Goal: Task Accomplishment & Management: Complete application form

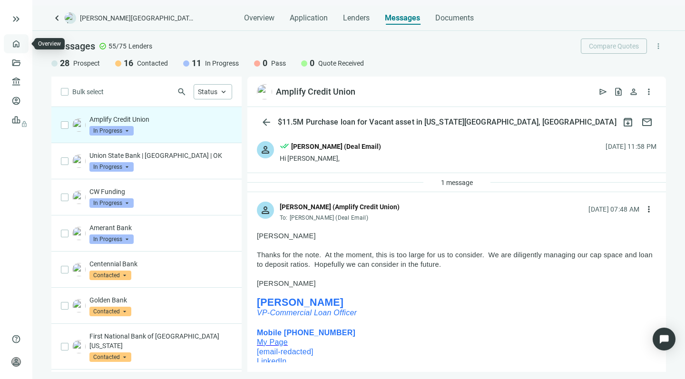
click at [24, 43] on link "Overview" at bounding box center [38, 44] width 28 height 8
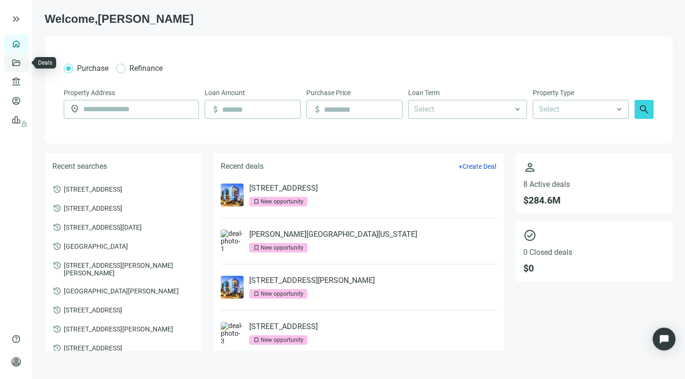
click at [24, 60] on link "Deals" at bounding box center [32, 63] width 17 height 8
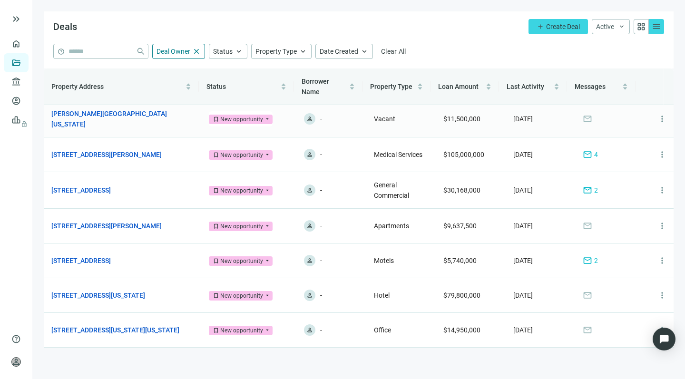
scroll to position [39, 0]
click at [658, 291] on span "more_vert" at bounding box center [663, 296] width 10 height 10
click at [612, 336] on span "Archive" at bounding box center [615, 335] width 22 height 8
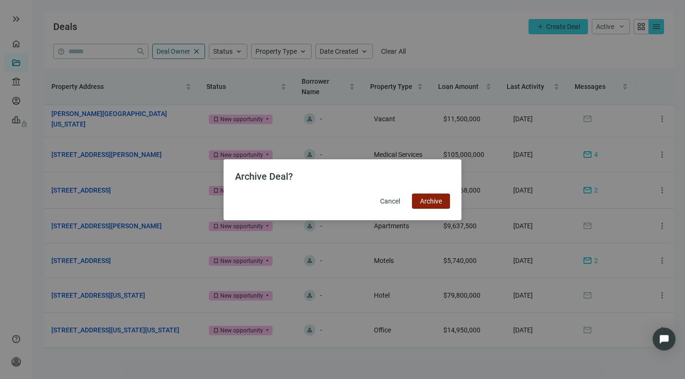
click at [436, 197] on button "Archive" at bounding box center [431, 201] width 38 height 15
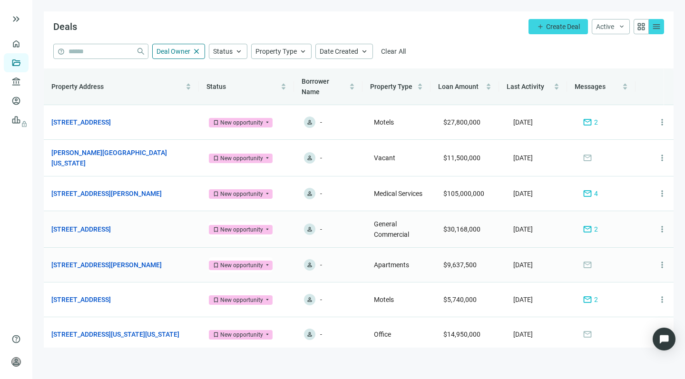
scroll to position [0, 0]
click at [658, 190] on span "more_vert" at bounding box center [663, 194] width 10 height 10
click at [609, 230] on span "Archive" at bounding box center [615, 233] width 22 height 8
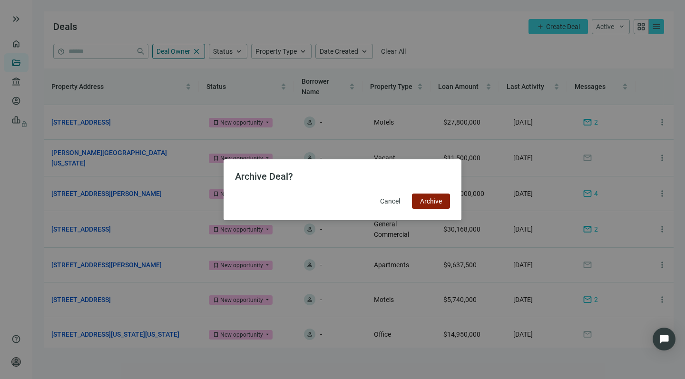
click at [430, 199] on span "Archive" at bounding box center [431, 202] width 22 height 8
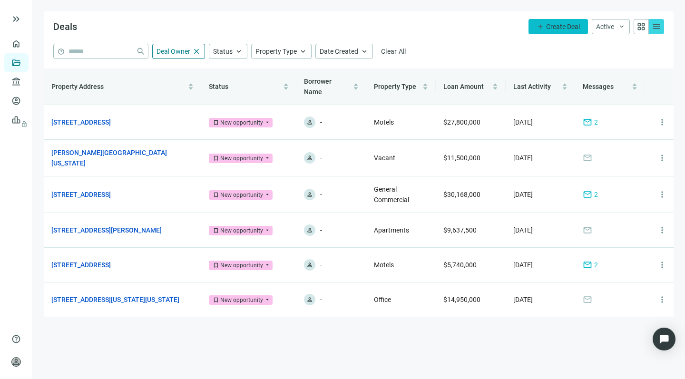
click at [560, 24] on span "Create Deal" at bounding box center [563, 27] width 34 height 8
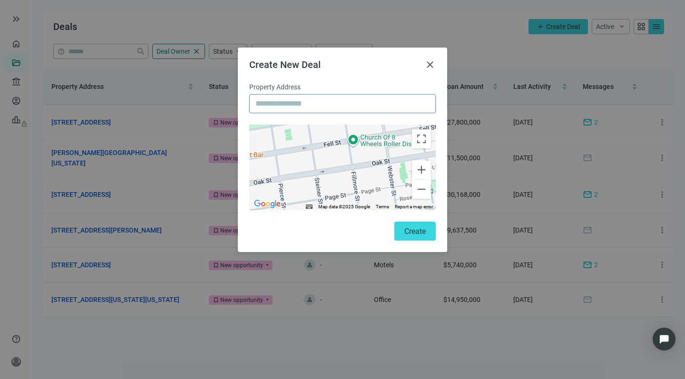
click at [289, 107] on input "text" at bounding box center [343, 104] width 174 height 18
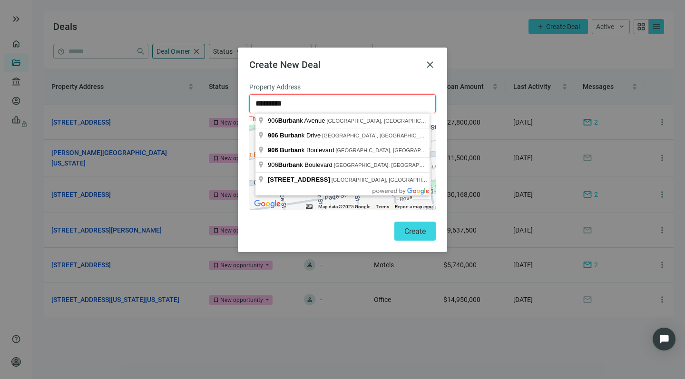
drag, startPoint x: 295, startPoint y: 120, endPoint x: 297, endPoint y: 138, distance: 17.7
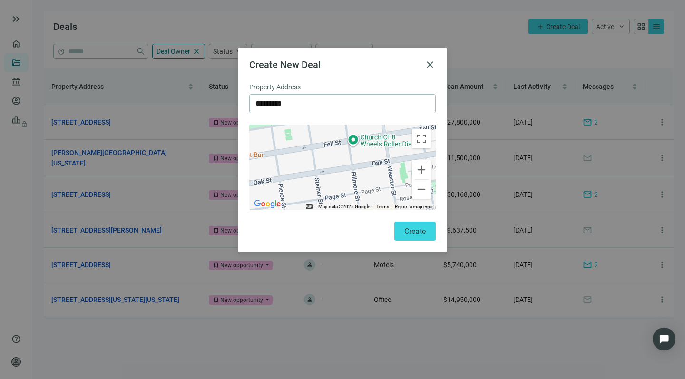
type input "**********"
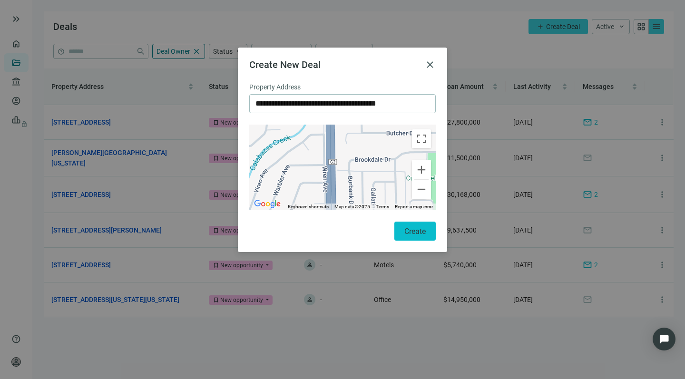
click at [407, 225] on button "Create" at bounding box center [415, 231] width 41 height 19
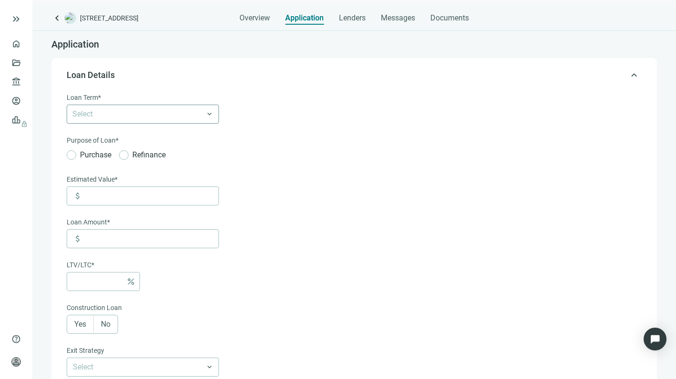
click at [209, 115] on div "Select" at bounding box center [143, 114] width 152 height 19
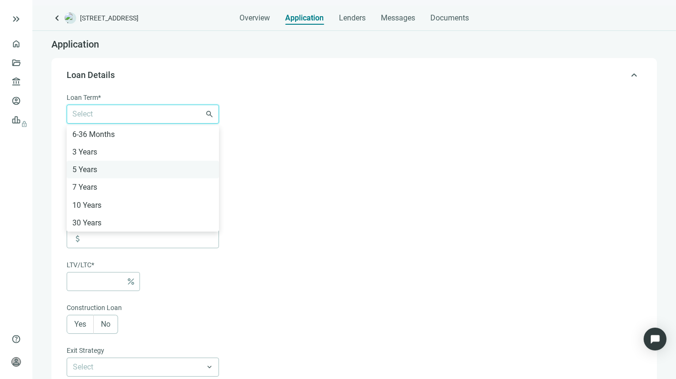
click at [82, 168] on div "5 Years" at bounding box center [142, 170] width 141 height 12
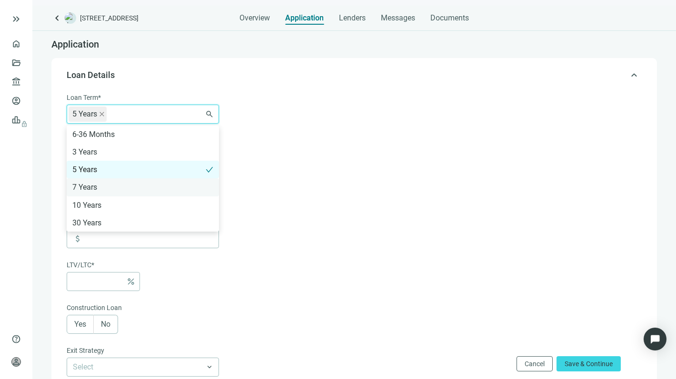
click at [81, 187] on div "7 Years" at bounding box center [142, 187] width 141 height 12
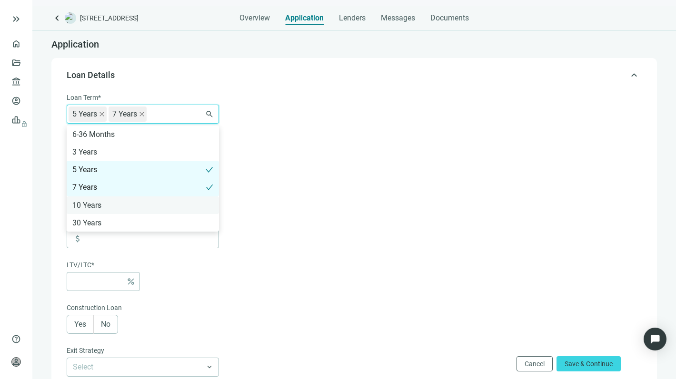
click at [80, 205] on div "10 Years" at bounding box center [142, 205] width 141 height 12
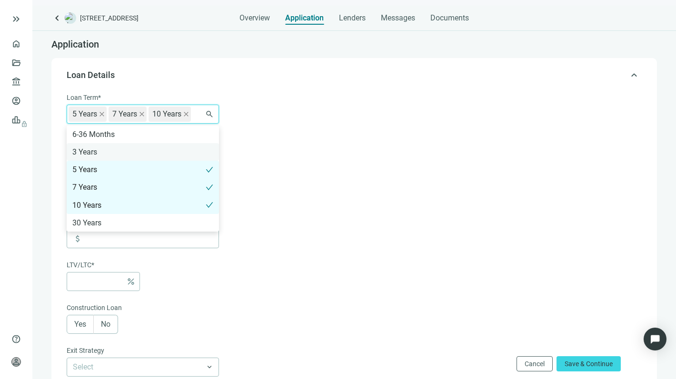
click at [84, 152] on div "3 Years" at bounding box center [142, 152] width 141 height 12
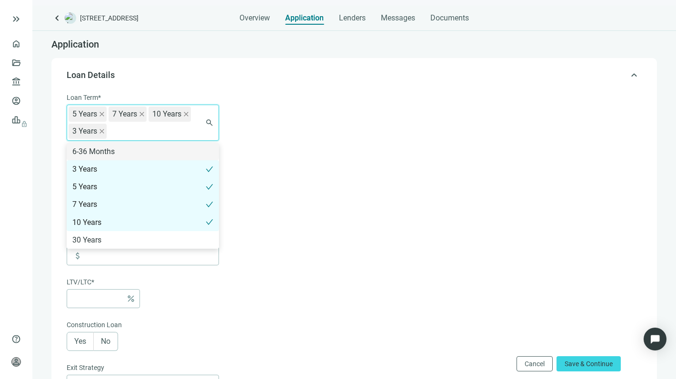
click at [269, 131] on form "Loan Term* 5 Years 7 Years 10 Years 3 Years 6-36 Months 3 Years 5 Years 7 Years…" at bounding box center [353, 342] width 573 height 500
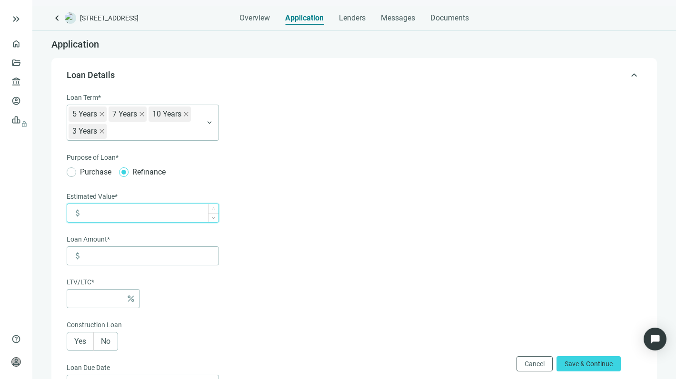
click at [106, 215] on input at bounding box center [151, 213] width 134 height 18
click at [91, 257] on input at bounding box center [151, 256] width 134 height 18
click at [123, 213] on input "**********" at bounding box center [151, 213] width 134 height 18
type input "**********"
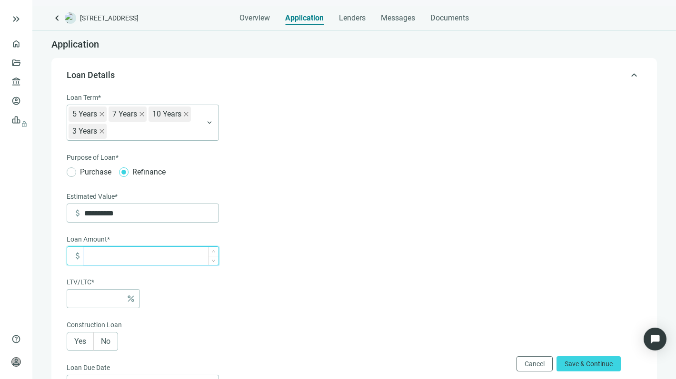
click at [92, 254] on input at bounding box center [151, 256] width 134 height 18
type input "*"
type input "******"
type input "***"
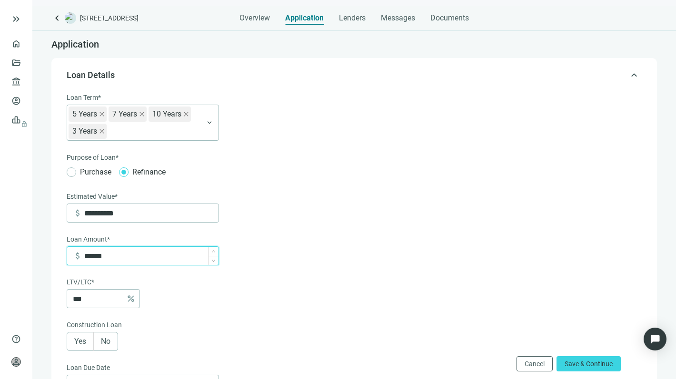
type input "*******"
type input "***"
type input "*********"
type input "***"
type input "**********"
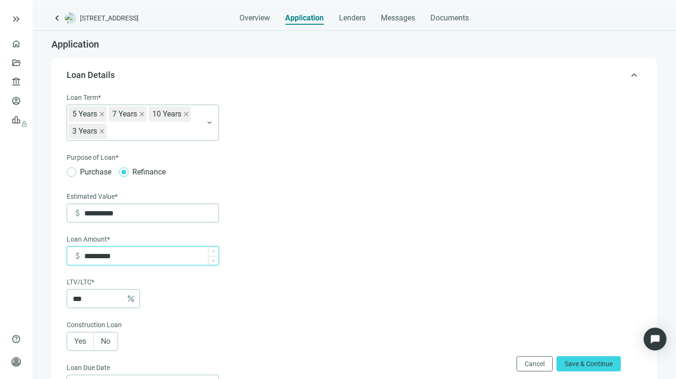
type input "****"
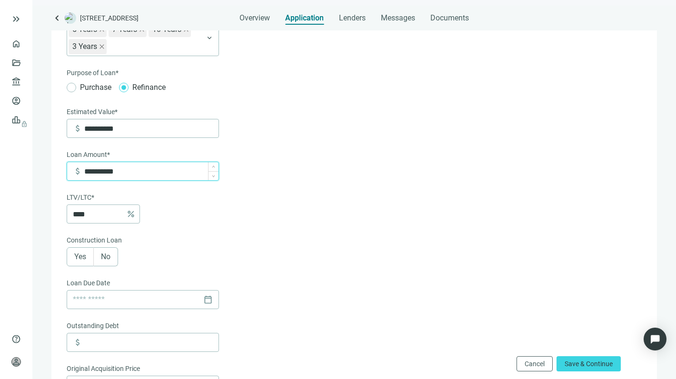
scroll to position [115, 0]
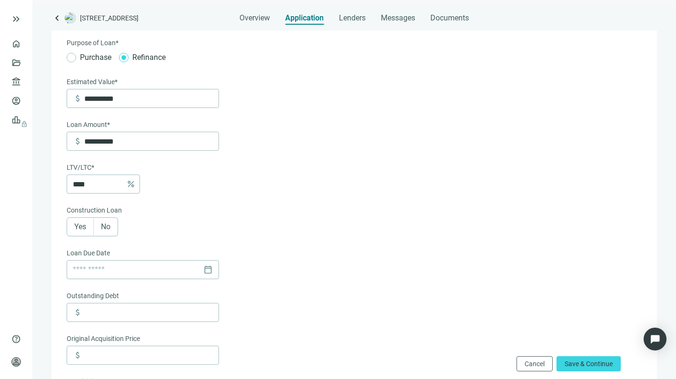
click at [106, 229] on span "No" at bounding box center [106, 226] width 10 height 9
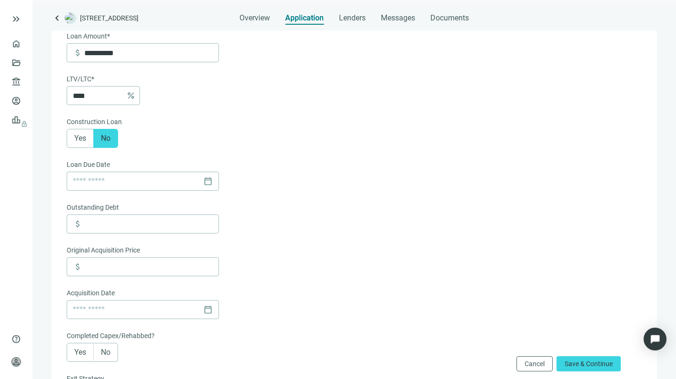
scroll to position [218, 0]
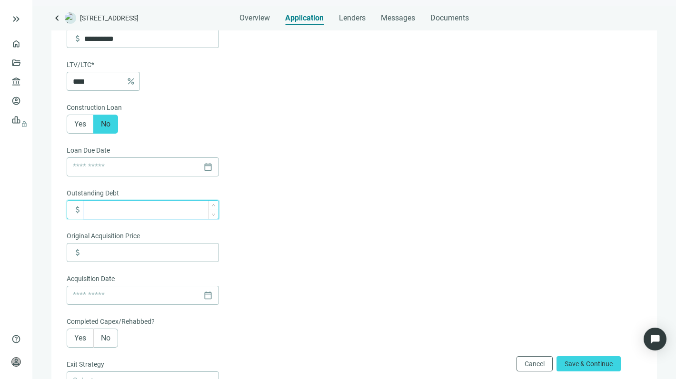
click at [121, 213] on input at bounding box center [151, 210] width 134 height 18
type input "*********"
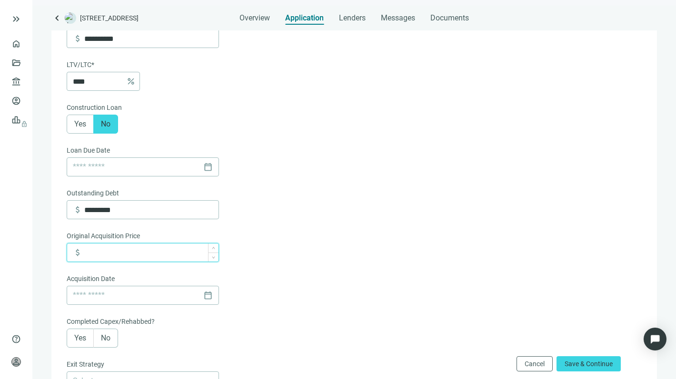
click at [105, 250] on input at bounding box center [151, 253] width 134 height 18
type input "**********"
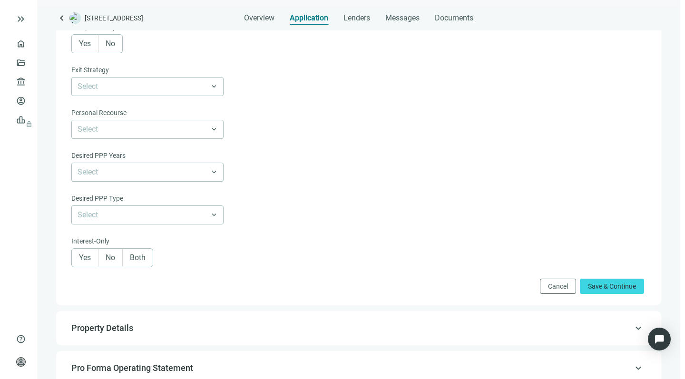
scroll to position [513, 0]
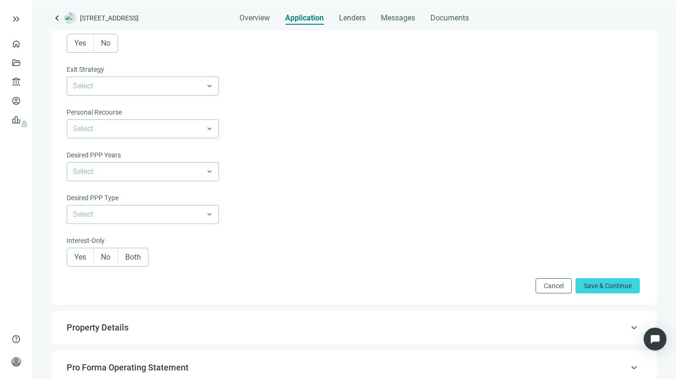
click at [79, 256] on span "Yes" at bounding box center [80, 257] width 12 height 9
click at [589, 286] on span "Save & Continue" at bounding box center [608, 286] width 48 height 8
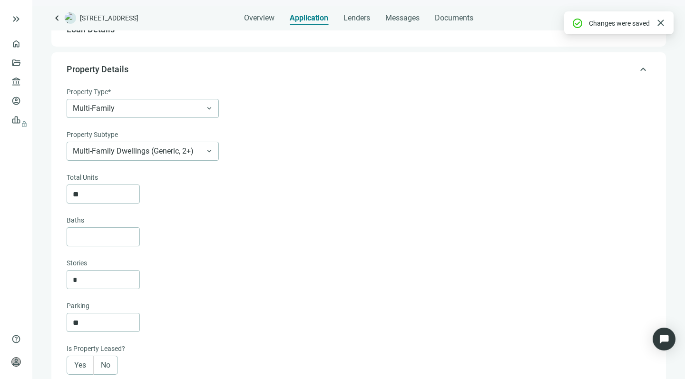
scroll to position [25, 0]
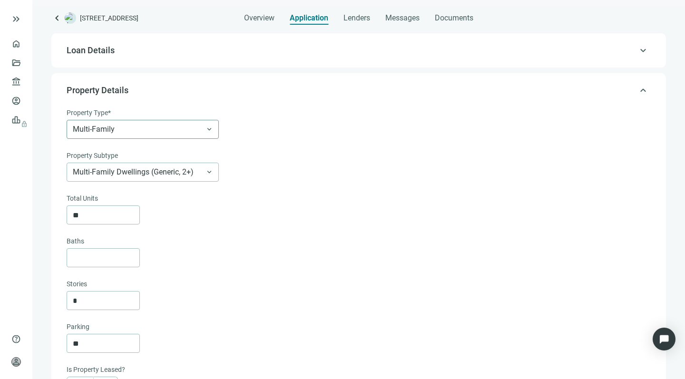
click at [210, 130] on span "Multi-Family" at bounding box center [143, 129] width 140 height 18
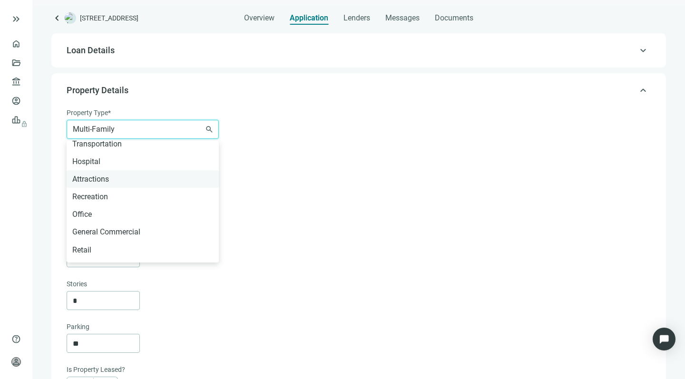
scroll to position [471, 0]
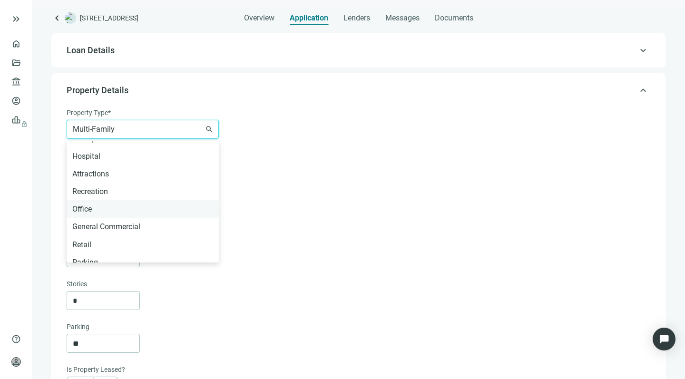
click at [81, 204] on div "Office" at bounding box center [142, 209] width 141 height 12
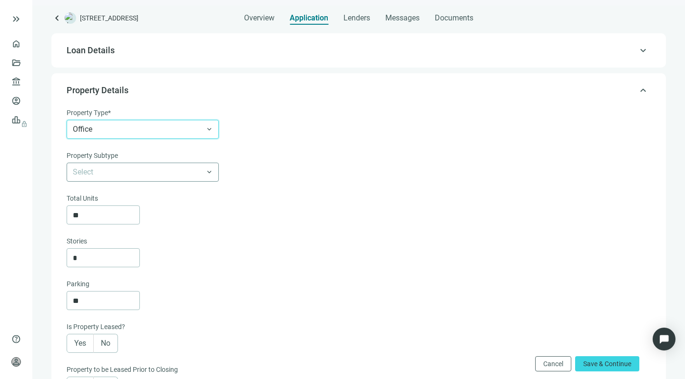
click at [179, 173] on input "search" at bounding box center [138, 172] width 131 height 18
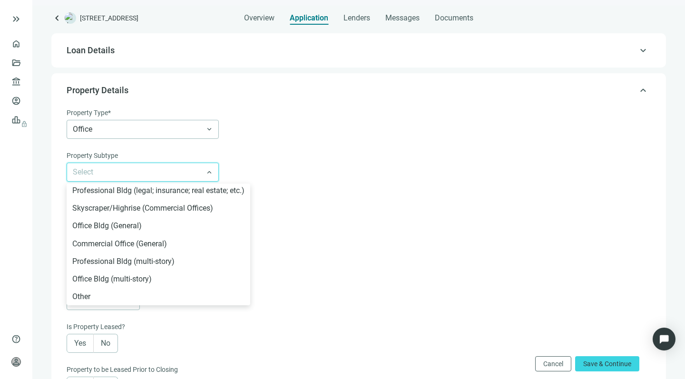
scroll to position [19, 0]
click at [91, 243] on div "Commercial Office (General)" at bounding box center [158, 244] width 172 height 12
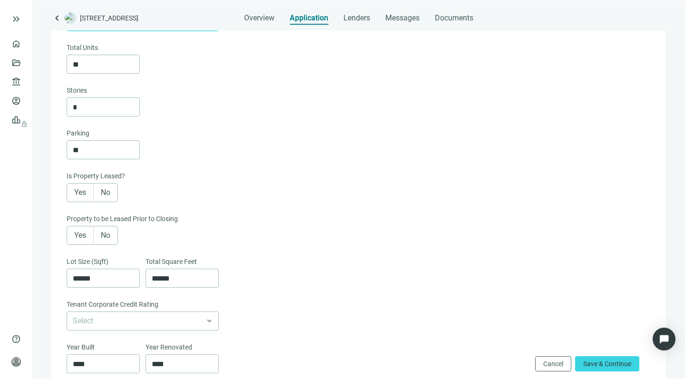
scroll to position [176, 0]
click at [81, 192] on span "Yes" at bounding box center [80, 192] width 12 height 9
click at [79, 233] on span "Yes" at bounding box center [80, 234] width 12 height 9
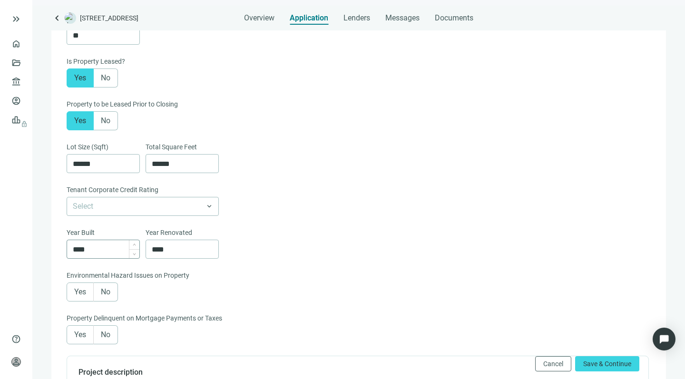
scroll to position [287, 0]
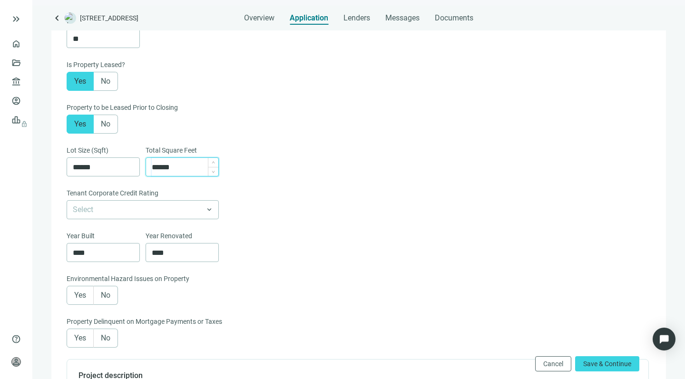
click at [185, 165] on input "******" at bounding box center [185, 167] width 67 height 18
type input "*"
type input "******"
click at [104, 168] on input "******" at bounding box center [106, 167] width 67 height 18
type input "*"
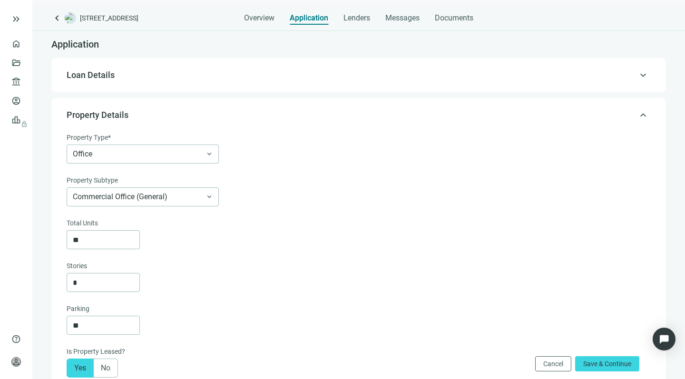
scroll to position [0, 0]
click at [252, 15] on span "Overview" at bounding box center [259, 18] width 30 height 10
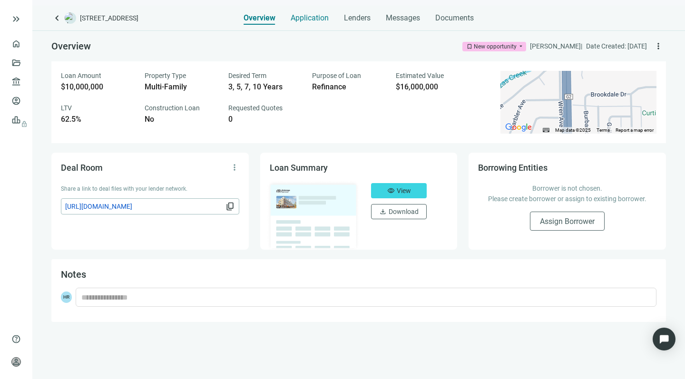
click at [314, 16] on span "Application" at bounding box center [310, 18] width 38 height 10
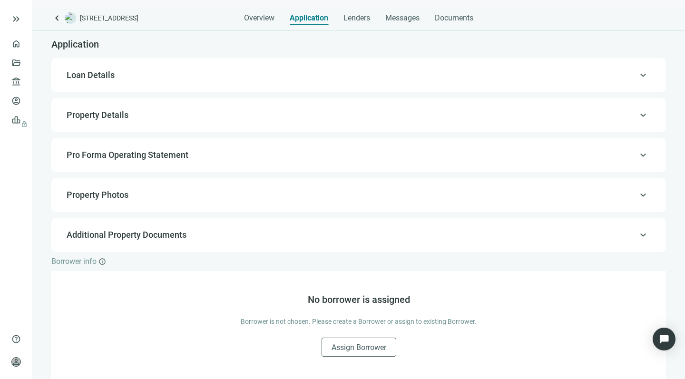
click at [105, 79] on span "Loan Details" at bounding box center [91, 75] width 48 height 10
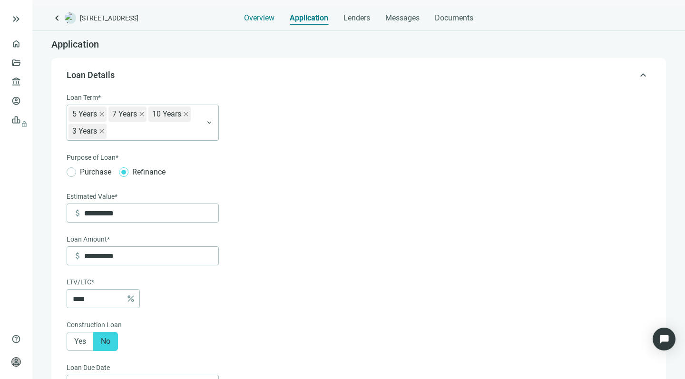
click at [249, 19] on span "Overview" at bounding box center [259, 18] width 30 height 10
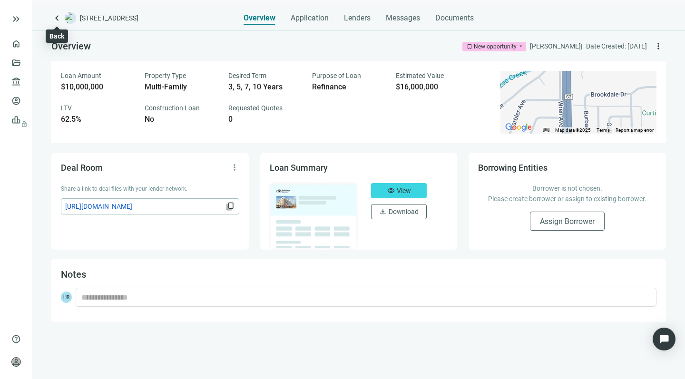
click at [56, 16] on span "keyboard_arrow_left" at bounding box center [56, 17] width 11 height 11
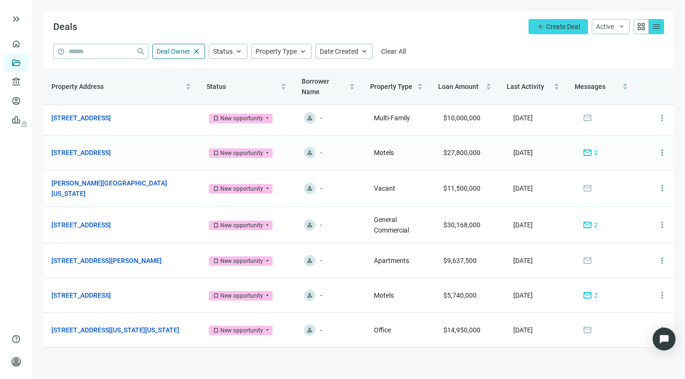
scroll to position [4, 0]
click at [658, 117] on span "more_vert" at bounding box center [663, 118] width 10 height 10
click at [605, 157] on span "Archive" at bounding box center [615, 159] width 22 height 8
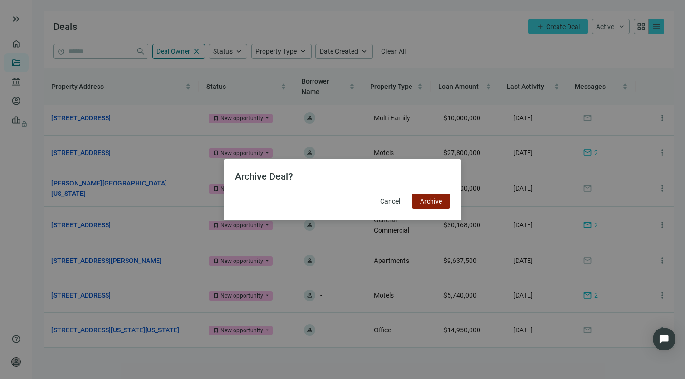
click at [424, 197] on button "Archive" at bounding box center [431, 201] width 38 height 15
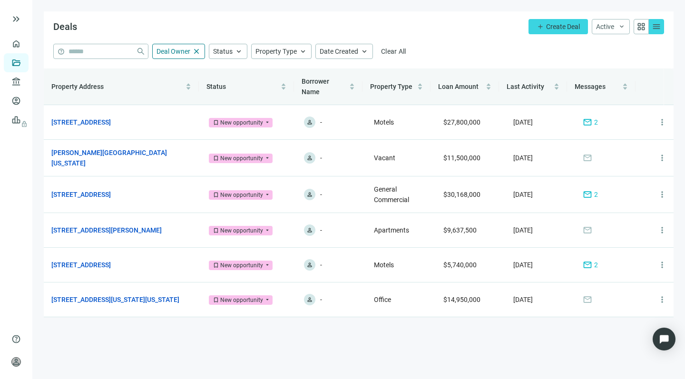
scroll to position [0, 0]
click at [548, 21] on button "add Create Deal" at bounding box center [558, 26] width 59 height 15
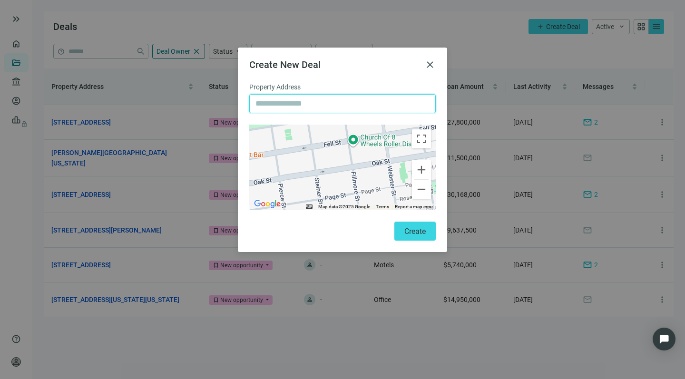
click at [302, 102] on input "text" at bounding box center [343, 104] width 174 height 18
paste input "**********"
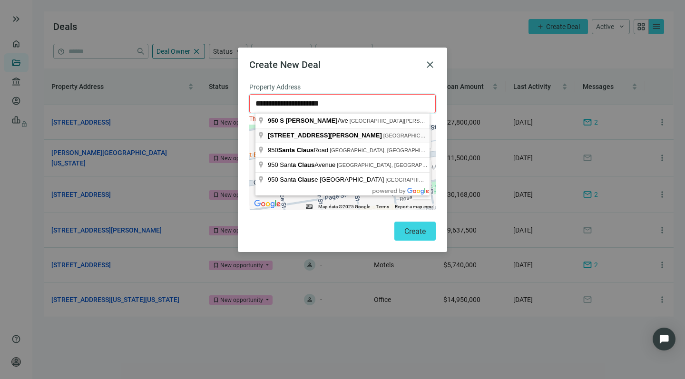
type input "**********"
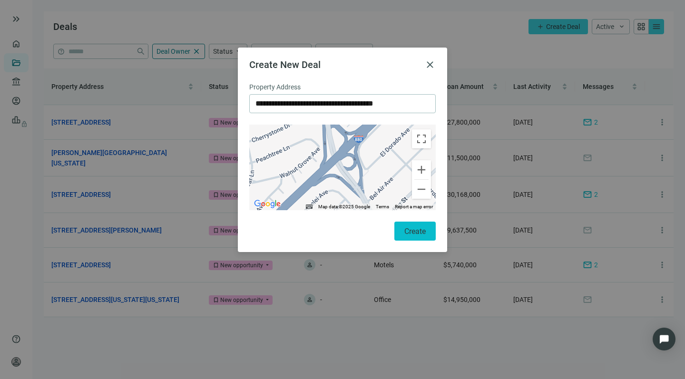
click at [406, 229] on span "Create" at bounding box center [415, 231] width 21 height 9
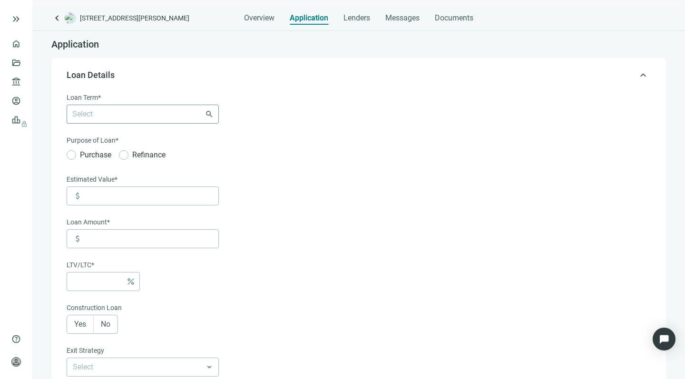
click at [202, 115] on div at bounding box center [138, 114] width 139 height 13
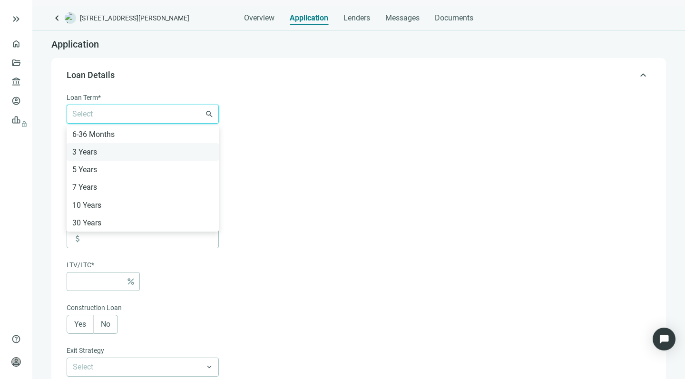
click at [92, 151] on div "3 Years" at bounding box center [142, 152] width 141 height 12
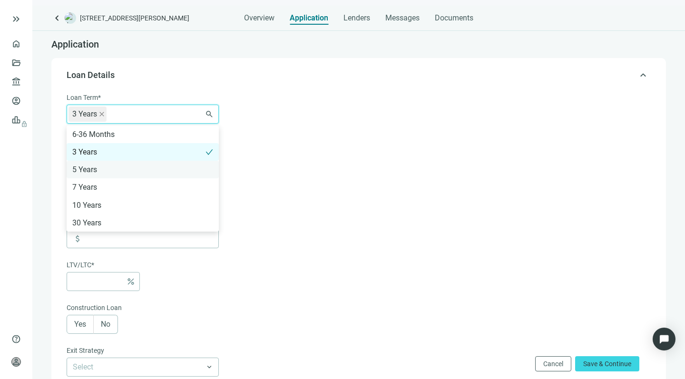
click at [86, 168] on div "5 Years" at bounding box center [142, 170] width 141 height 12
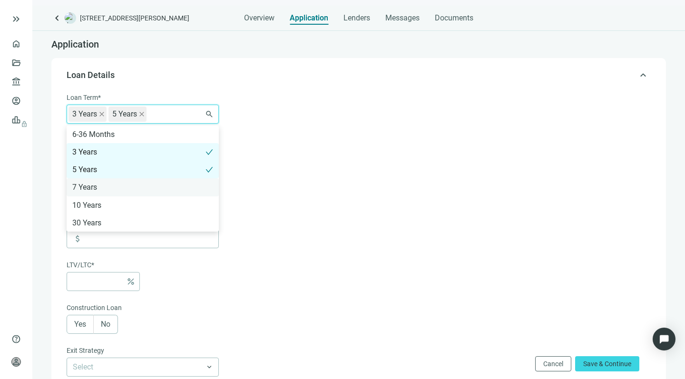
click at [84, 188] on div "7 Years" at bounding box center [142, 187] width 141 height 12
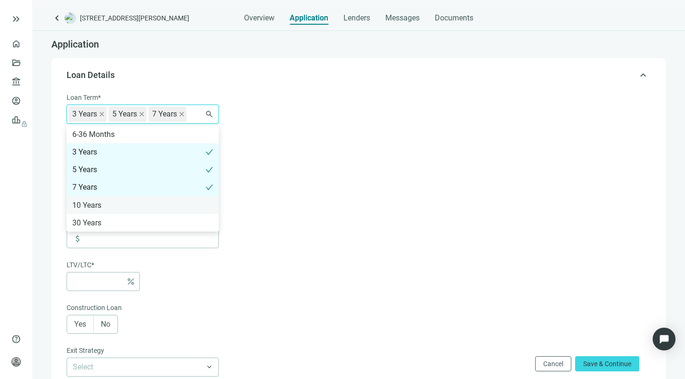
click at [82, 204] on div "10 Years" at bounding box center [142, 205] width 141 height 12
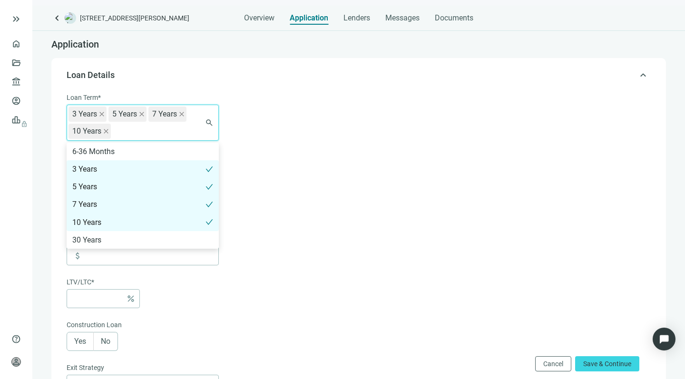
click at [261, 169] on form "Loan Term* 3 Years 5 Years 7 Years 10 Years 6-36 Months 3 Years 5 Years 7 Years…" at bounding box center [358, 342] width 583 height 500
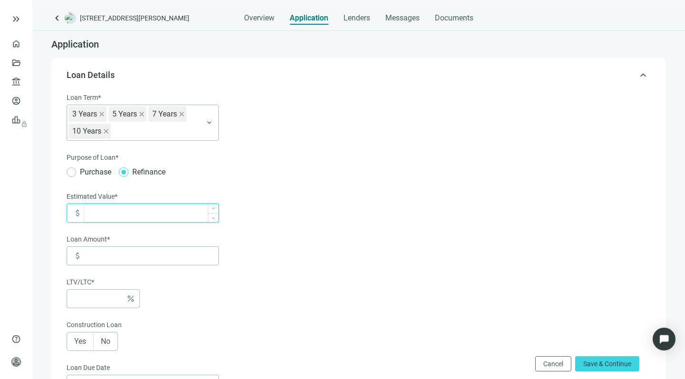
click at [110, 210] on input at bounding box center [151, 213] width 134 height 18
type input "**********"
click at [101, 253] on input at bounding box center [151, 256] width 134 height 18
type input "*"
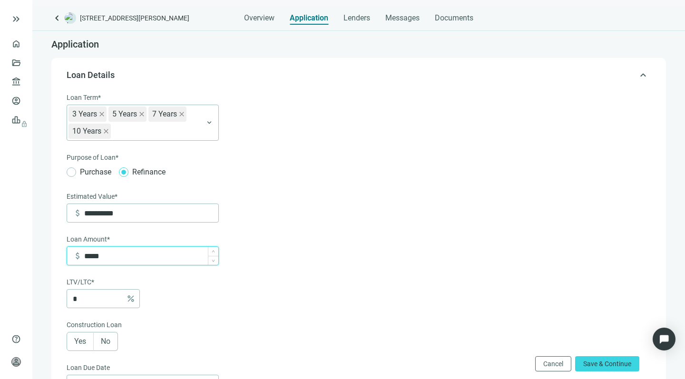
type input "******"
type input "***"
type input "*******"
type input "***"
type input "*********"
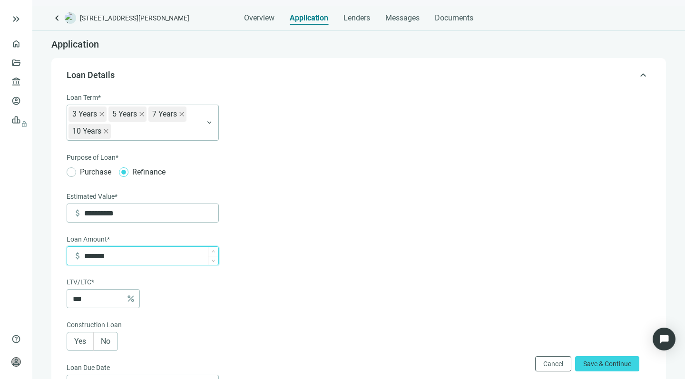
type input "***"
type input "**********"
type input "****"
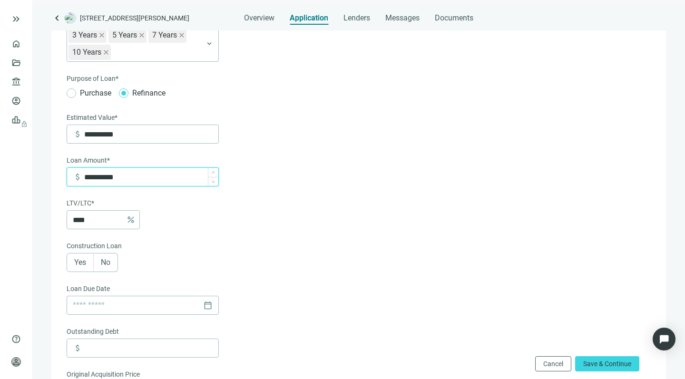
scroll to position [79, 0]
click at [104, 262] on span "No" at bounding box center [106, 262] width 10 height 9
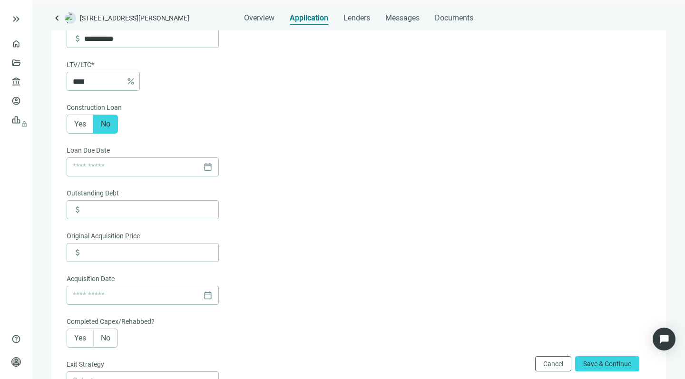
scroll to position [218, 0]
click at [104, 212] on input at bounding box center [151, 209] width 134 height 18
type input "*********"
click at [97, 253] on input at bounding box center [151, 252] width 134 height 18
type input "**********"
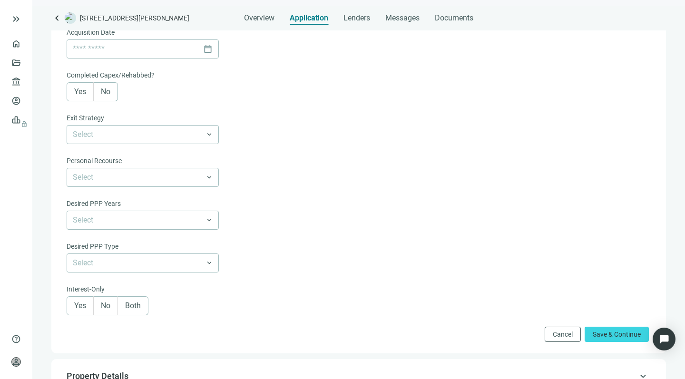
scroll to position [466, 0]
click at [78, 302] on span "Yes" at bounding box center [80, 304] width 12 height 9
click at [593, 333] on span "Save & Continue" at bounding box center [617, 333] width 48 height 8
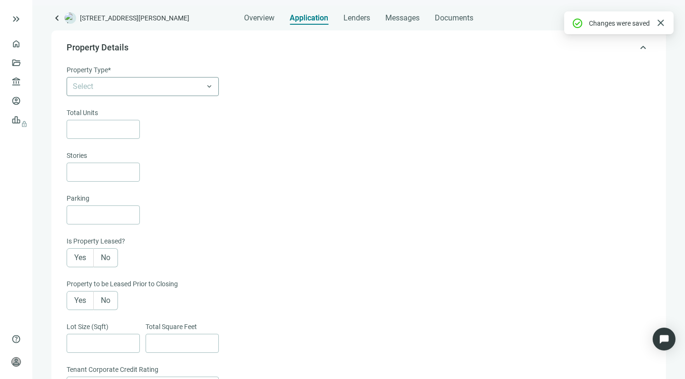
click at [189, 86] on input "search" at bounding box center [138, 87] width 131 height 18
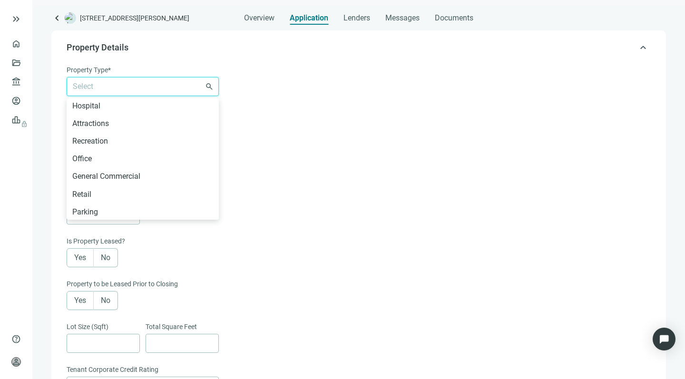
scroll to position [486, 0]
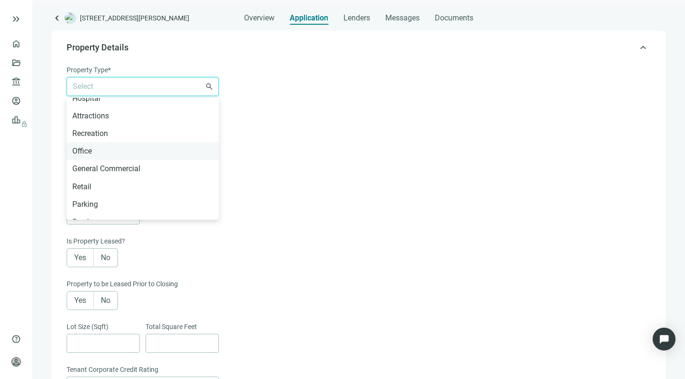
click at [79, 146] on div "Office" at bounding box center [142, 151] width 141 height 12
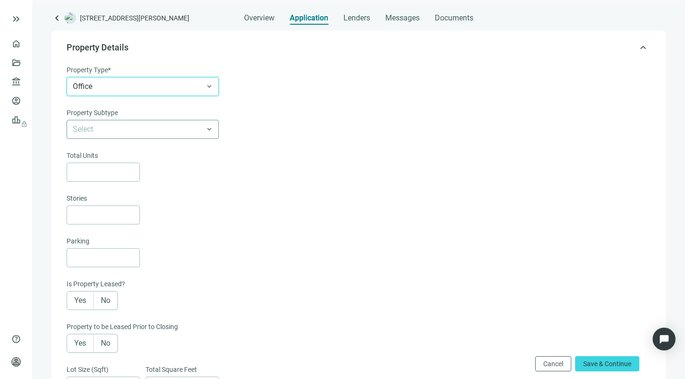
click at [103, 129] on input "search" at bounding box center [138, 129] width 131 height 18
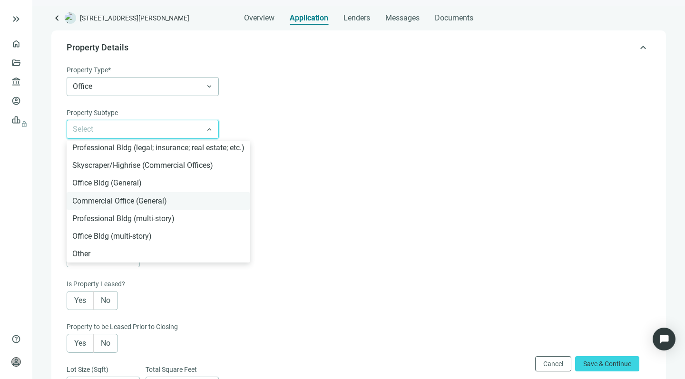
scroll to position [19, 0]
click at [98, 182] on div "Office Bldg (General)" at bounding box center [158, 184] width 172 height 12
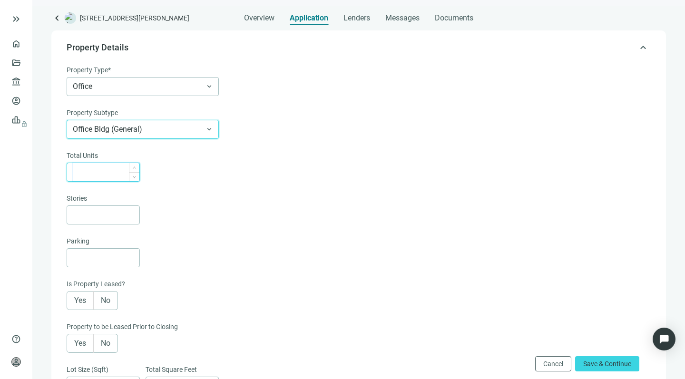
click at [115, 171] on input at bounding box center [106, 172] width 67 height 18
type input "**"
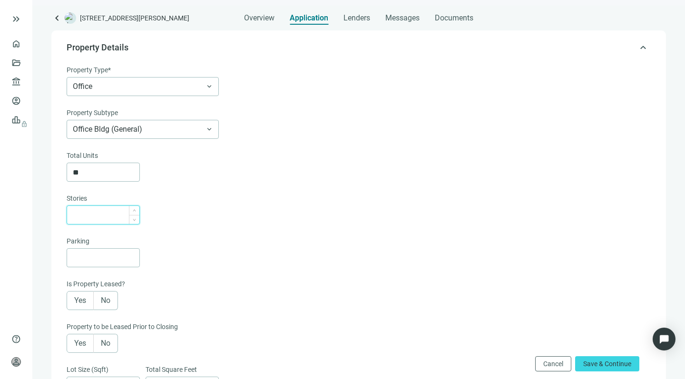
click at [97, 217] on input at bounding box center [106, 215] width 67 height 18
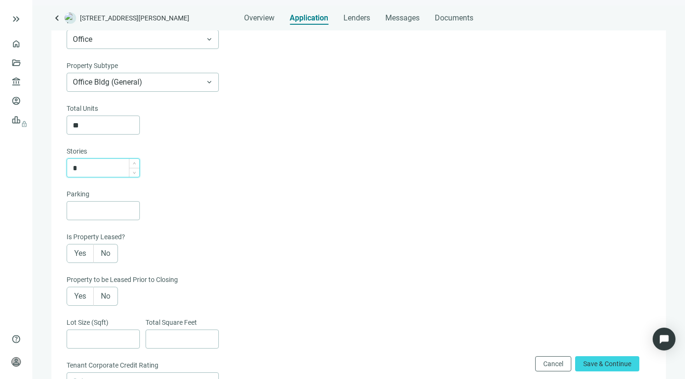
scroll to position [116, 0]
type input "*"
click at [98, 207] on input at bounding box center [106, 210] width 67 height 18
type input "***"
click at [79, 254] on span "Yes" at bounding box center [80, 252] width 12 height 9
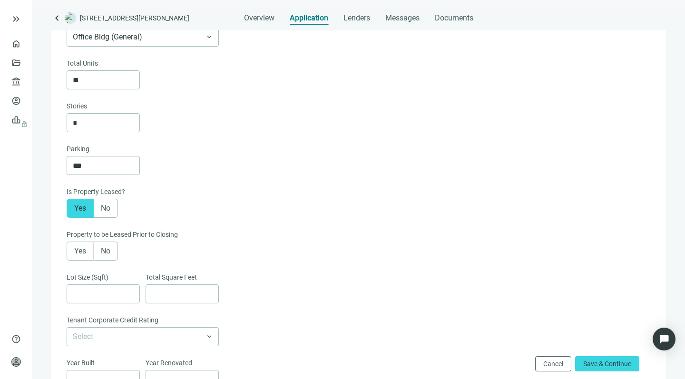
scroll to position [167, 0]
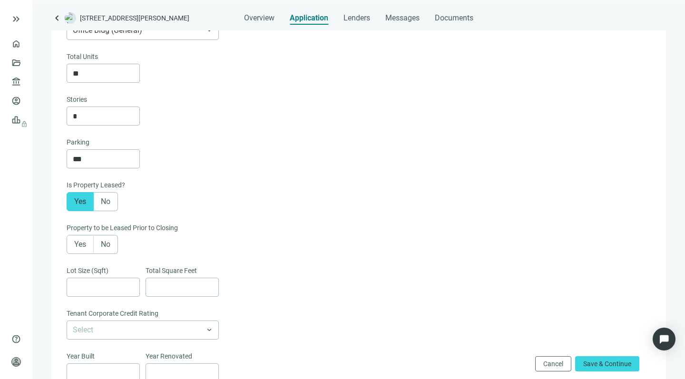
click at [78, 244] on span "Yes" at bounding box center [80, 244] width 12 height 9
click at [98, 288] on input at bounding box center [106, 287] width 67 height 18
type input "*******"
click at [157, 287] on input at bounding box center [185, 287] width 67 height 18
type input "*"
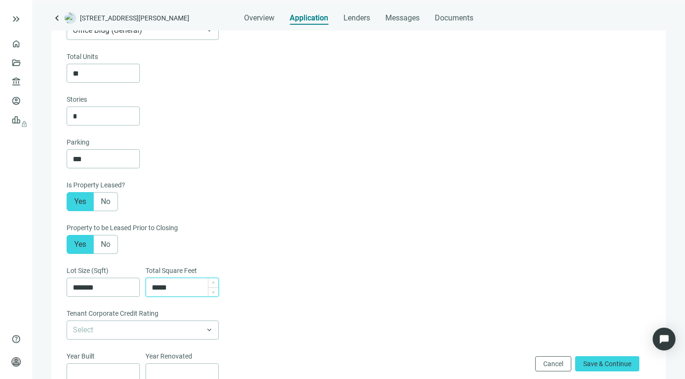
type input "******"
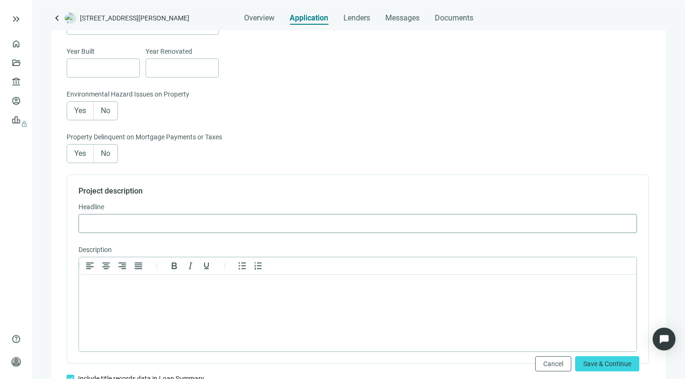
scroll to position [480, 0]
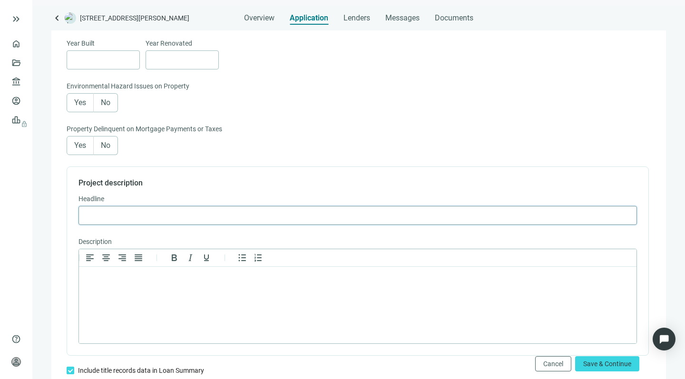
click at [131, 217] on input "text" at bounding box center [358, 216] width 546 height 18
click at [317, 215] on input "**********" at bounding box center [358, 216] width 546 height 18
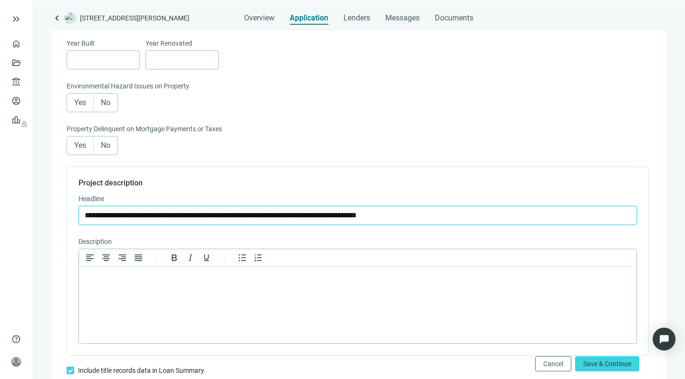
click at [315, 216] on input "**********" at bounding box center [358, 216] width 546 height 18
click at [336, 215] on input "**********" at bounding box center [358, 216] width 546 height 18
click at [266, 215] on input "**********" at bounding box center [358, 216] width 546 height 18
click at [505, 218] on input "**********" at bounding box center [358, 216] width 546 height 18
type input "**********"
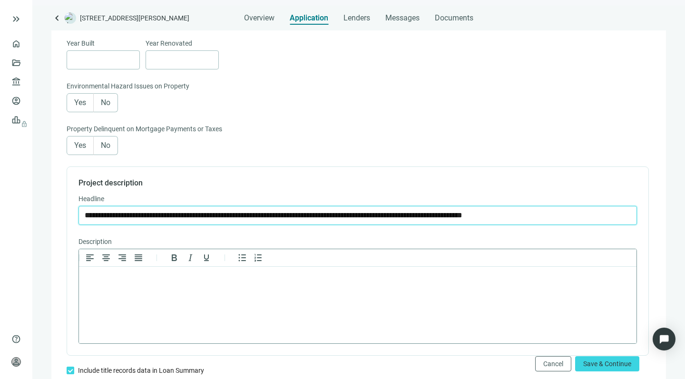
click at [103, 279] on p "Rich Text Area. Press ALT-0 for help." at bounding box center [358, 280] width 542 height 10
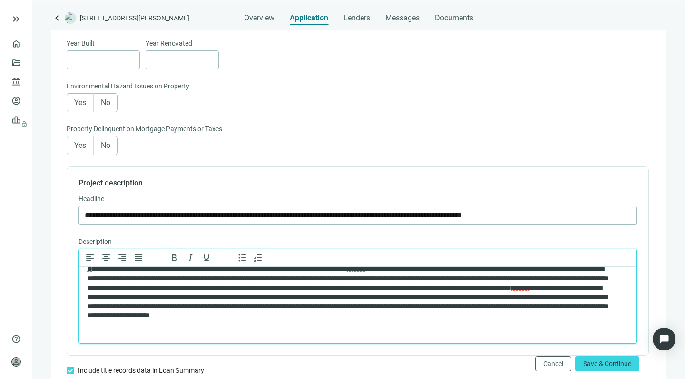
scroll to position [47, 0]
click at [451, 332] on p "**********" at bounding box center [348, 282] width 523 height 109
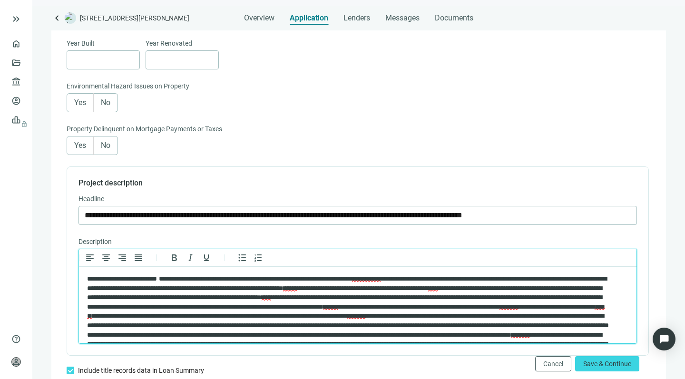
scroll to position [0, 0]
click at [88, 278] on p "**********" at bounding box center [348, 329] width 523 height 109
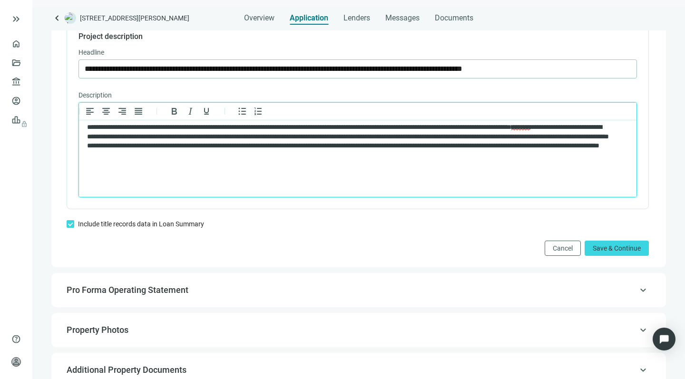
scroll to position [628, 0]
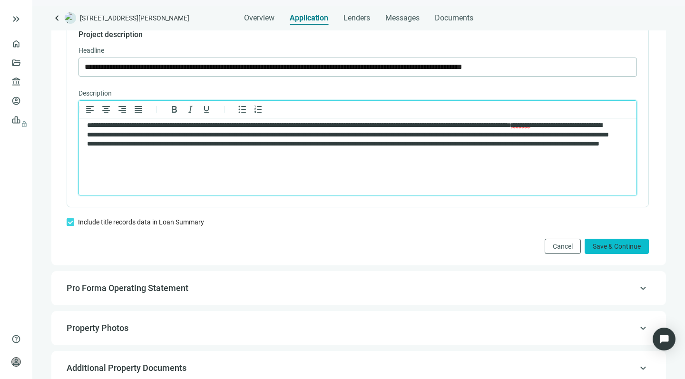
click at [598, 248] on span "Save & Continue" at bounding box center [617, 247] width 48 height 8
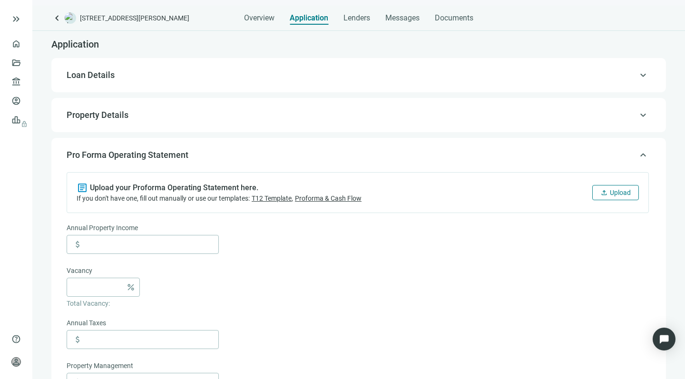
click at [610, 189] on span "Upload" at bounding box center [620, 193] width 21 height 8
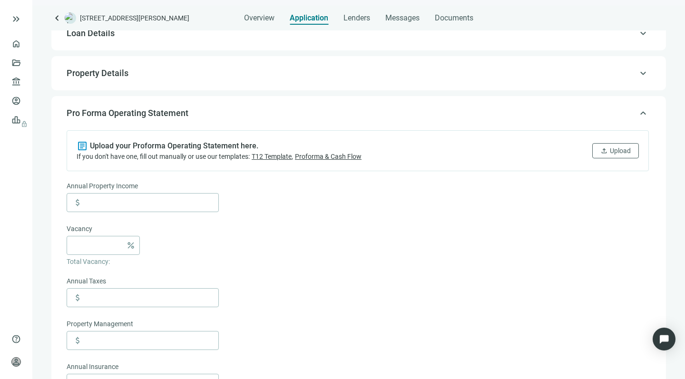
scroll to position [42, 0]
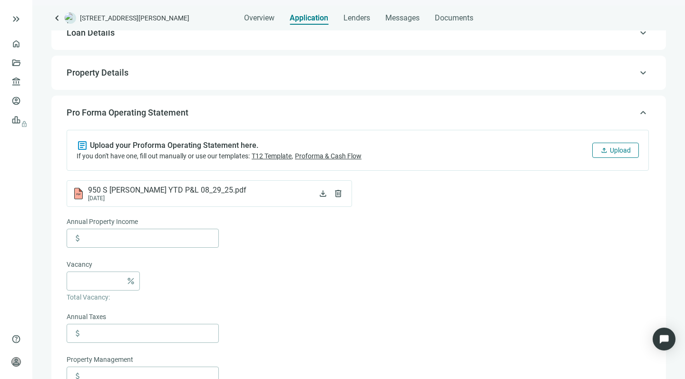
click at [601, 149] on span "upload" at bounding box center [605, 151] width 8 height 8
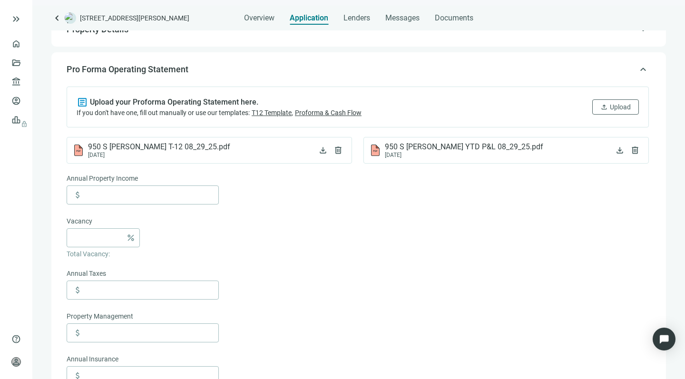
scroll to position [88, 0]
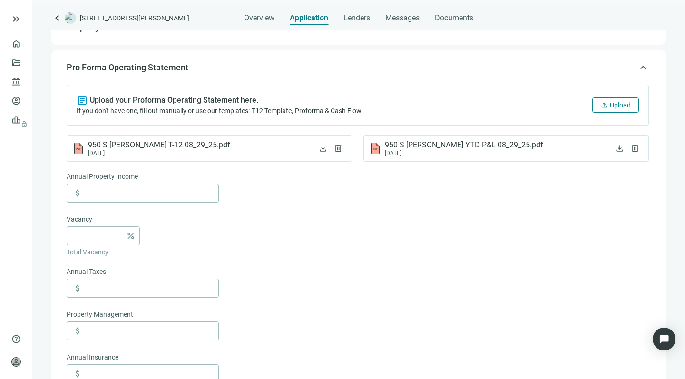
click at [600, 103] on button "upload Upload" at bounding box center [616, 105] width 47 height 15
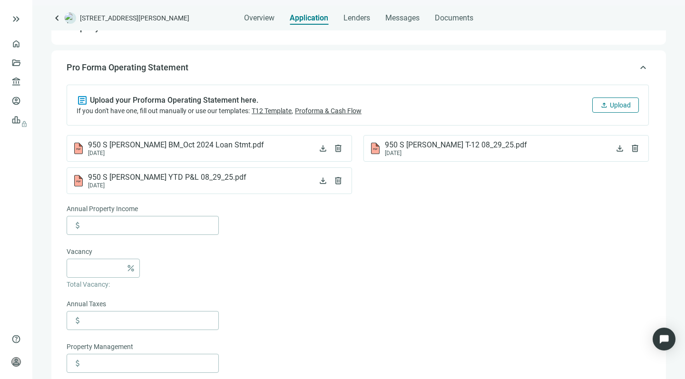
click at [610, 103] on span "Upload" at bounding box center [620, 105] width 21 height 8
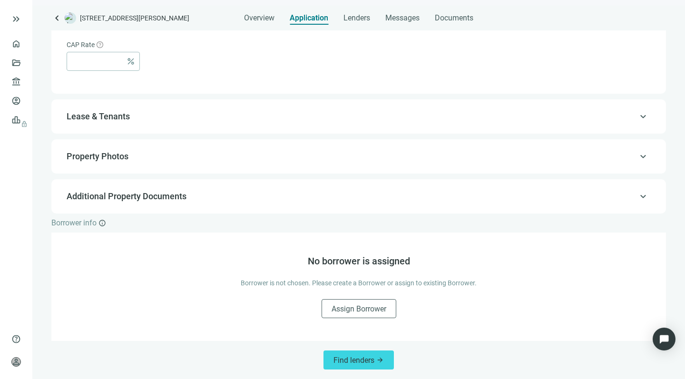
scroll to position [727, 0]
click at [340, 355] on button "Find lenders arrow_forward" at bounding box center [359, 360] width 70 height 19
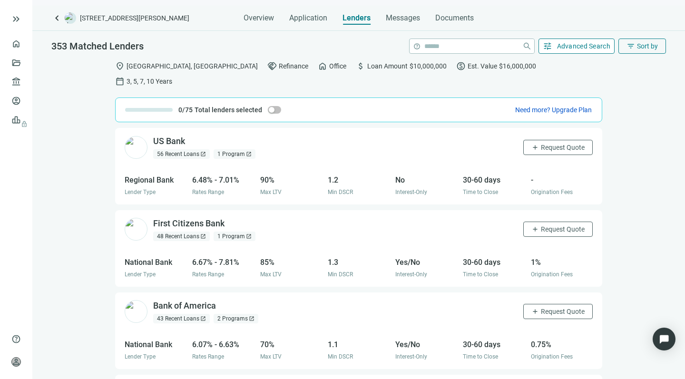
click at [571, 44] on span "Advanced Search" at bounding box center [584, 46] width 54 height 8
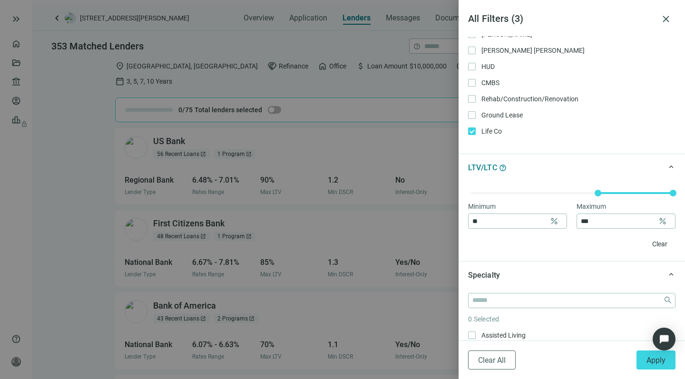
scroll to position [260, 0]
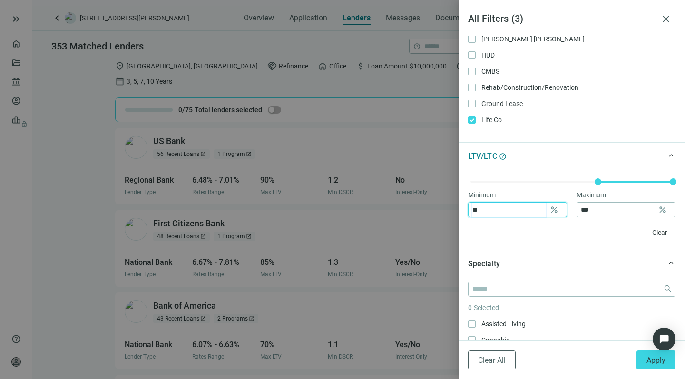
click at [483, 210] on input "**" at bounding box center [509, 210] width 73 height 14
type input "*"
type input "**"
click at [593, 210] on input "***" at bounding box center [617, 210] width 73 height 14
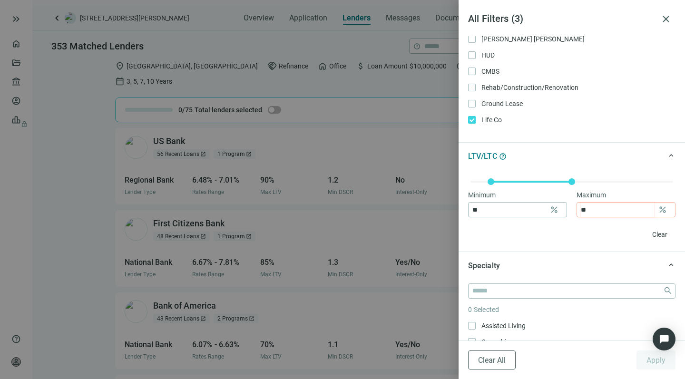
type input "*"
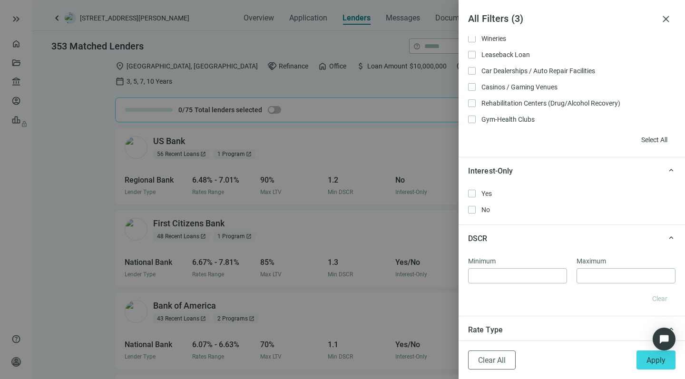
scroll to position [564, 0]
type input "**"
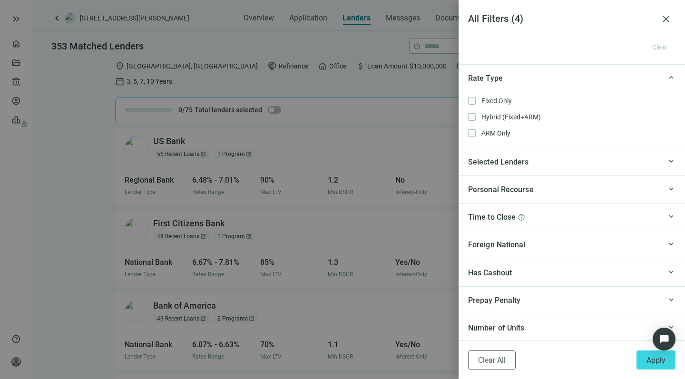
scroll to position [0, 0]
click at [523, 162] on span "Selected Lenders" at bounding box center [498, 162] width 61 height 12
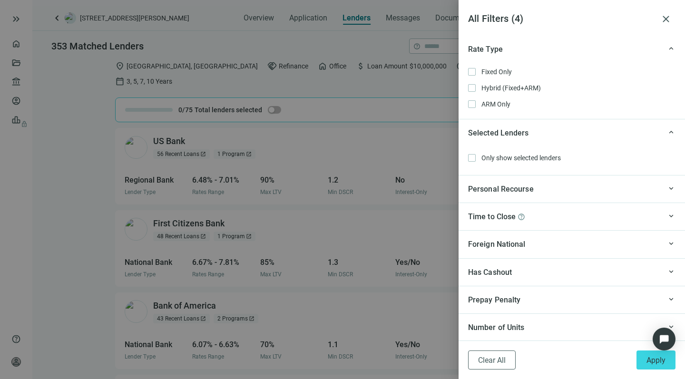
scroll to position [843, 0]
click at [648, 362] on span "Apply" at bounding box center [656, 360] width 19 height 9
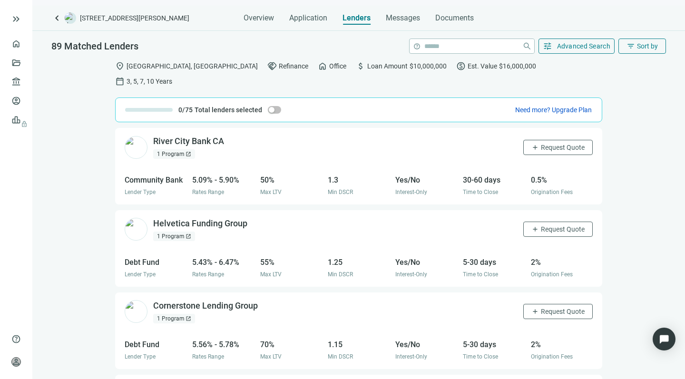
scroll to position [0, 0]
click at [541, 144] on span "Request Quote" at bounding box center [563, 148] width 44 height 8
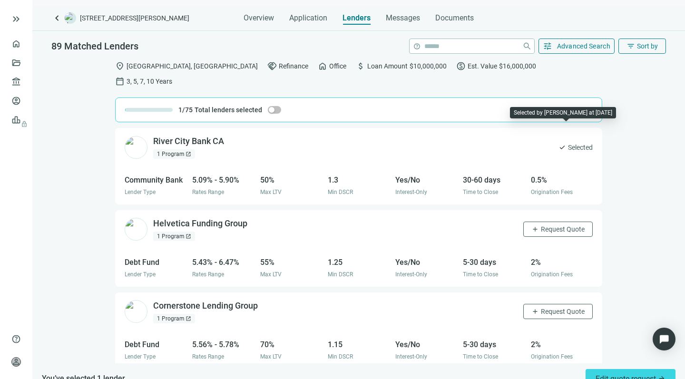
click at [559, 144] on span "check" at bounding box center [563, 148] width 8 height 8
click at [568, 142] on span "Selected" at bounding box center [580, 147] width 25 height 10
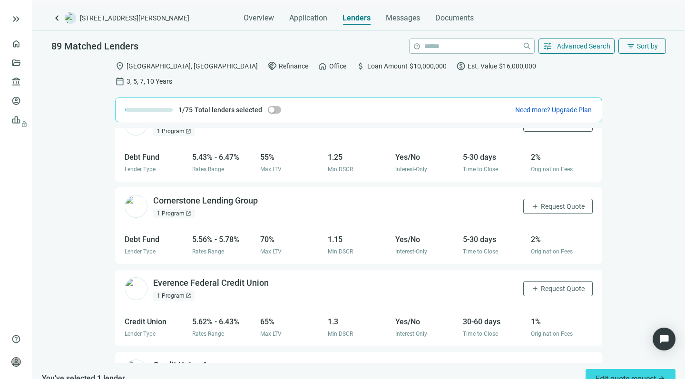
scroll to position [107, 0]
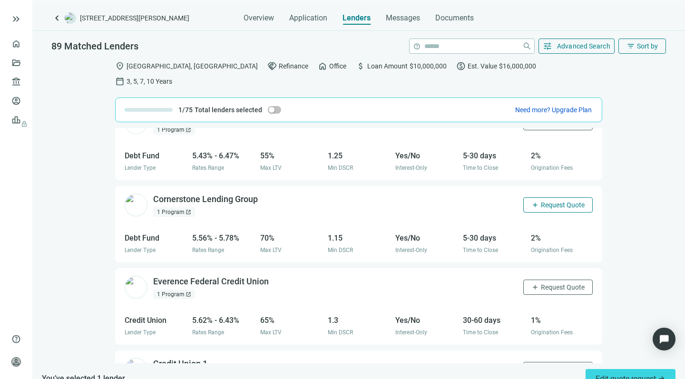
click at [541, 201] on span "Request Quote" at bounding box center [563, 205] width 44 height 8
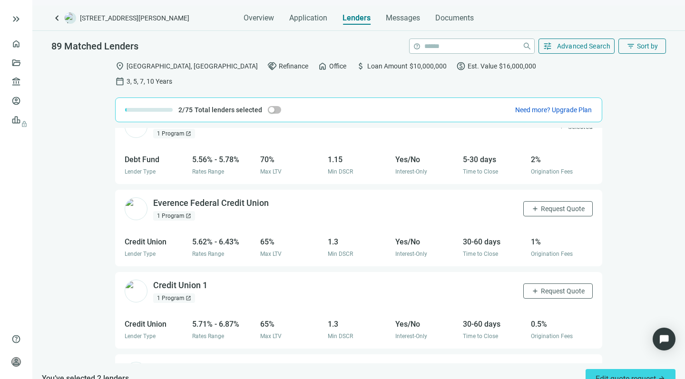
scroll to position [191, 0]
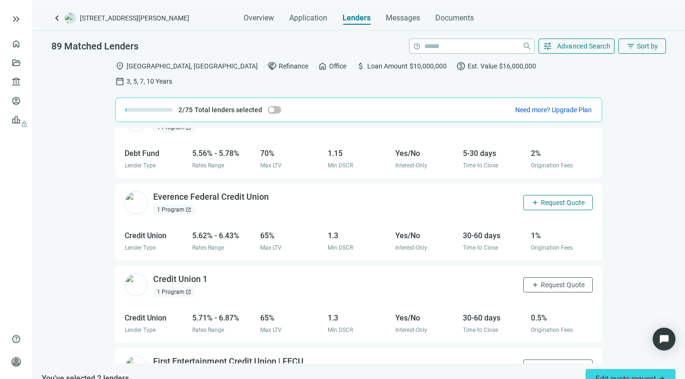
click at [541, 199] on span "Request Quote" at bounding box center [563, 203] width 44 height 8
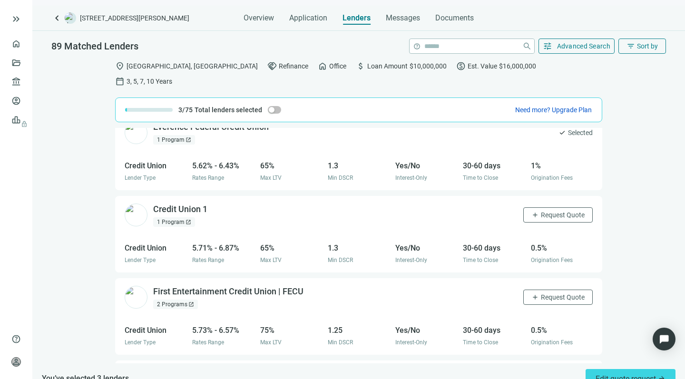
scroll to position [264, 0]
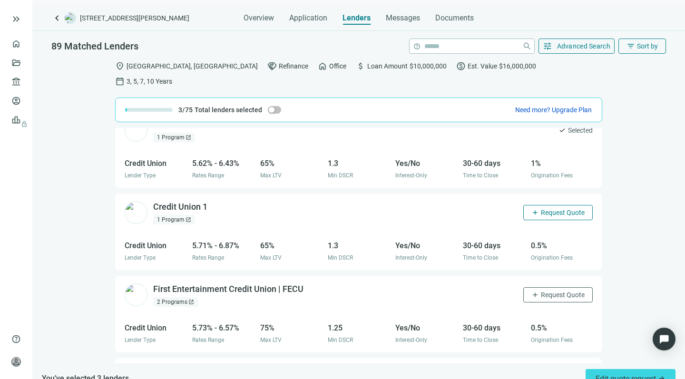
click at [541, 209] on span "Request Quote" at bounding box center [563, 213] width 44 height 8
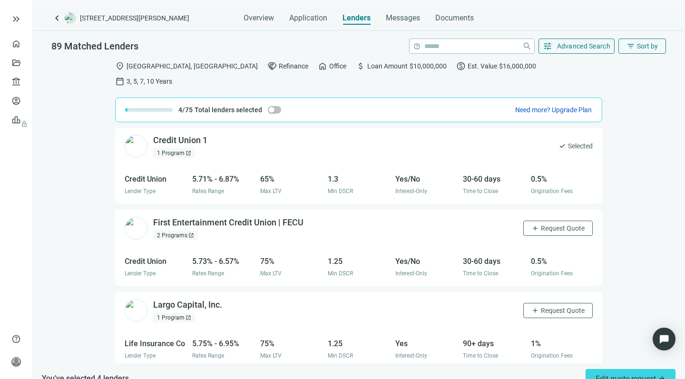
scroll to position [353, 0]
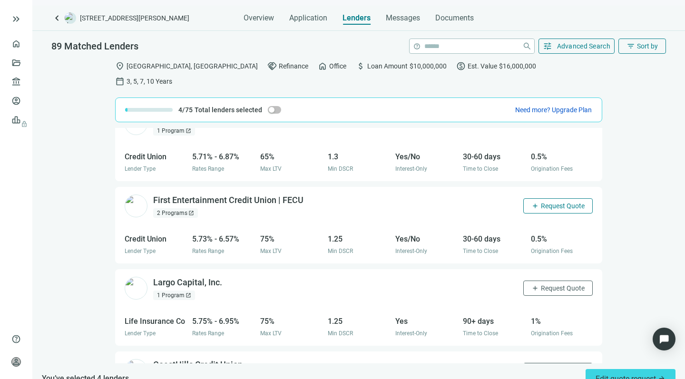
click at [541, 202] on span "Request Quote" at bounding box center [563, 206] width 44 height 8
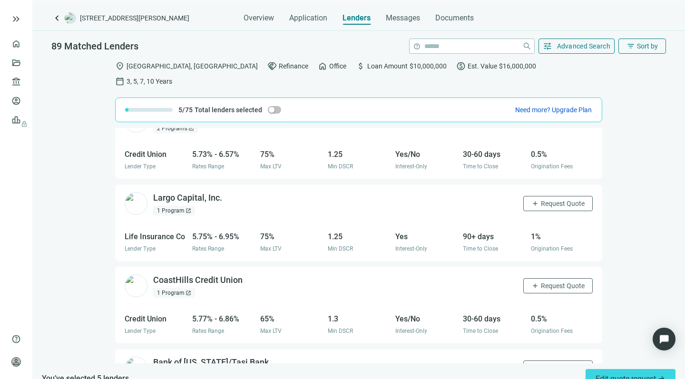
scroll to position [443, 0]
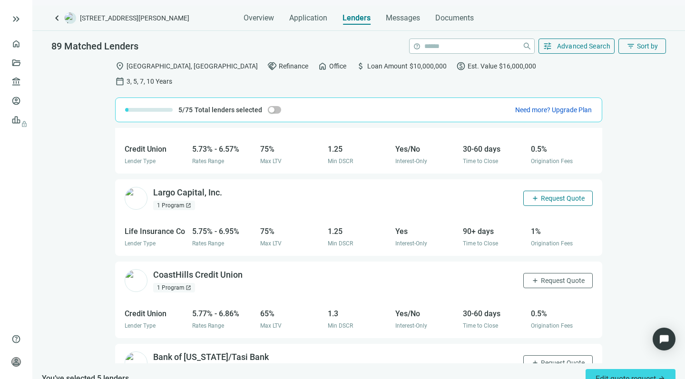
click at [542, 195] on span "Request Quote" at bounding box center [563, 199] width 44 height 8
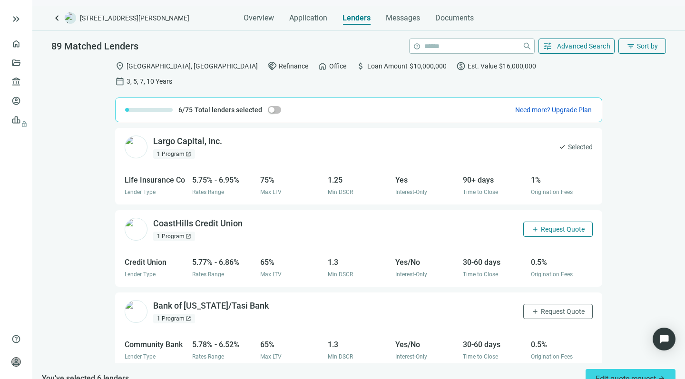
click at [545, 226] on span "Request Quote" at bounding box center [563, 230] width 44 height 8
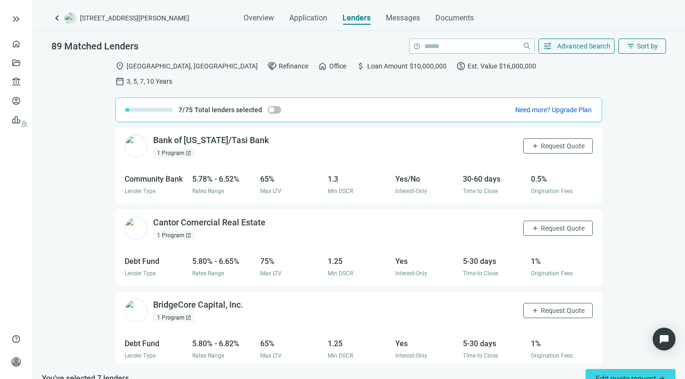
scroll to position [663, 0]
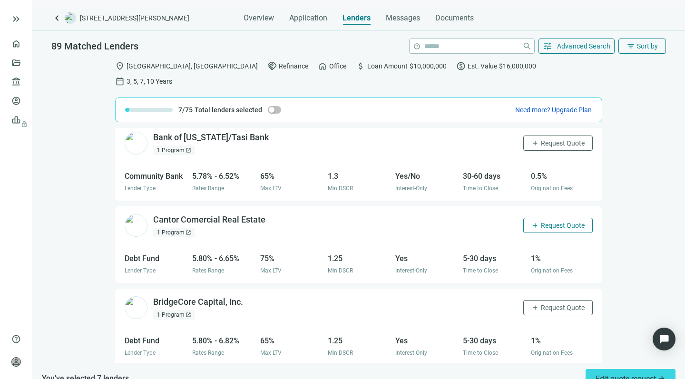
click at [547, 222] on span "Request Quote" at bounding box center [563, 226] width 44 height 8
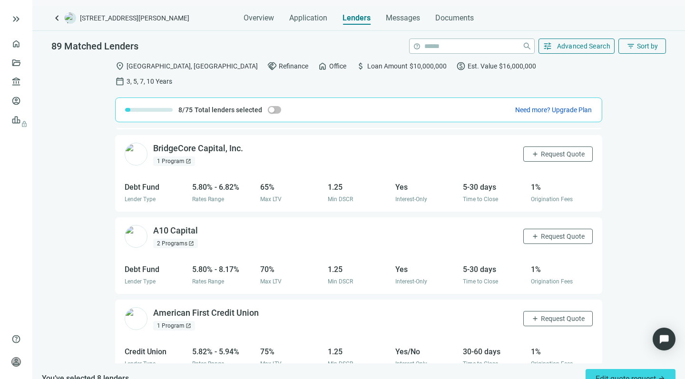
scroll to position [817, 0]
click at [541, 232] on span "Request Quote" at bounding box center [563, 236] width 44 height 8
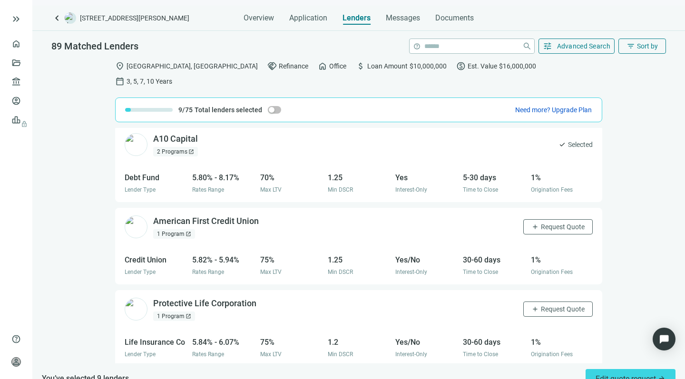
scroll to position [910, 0]
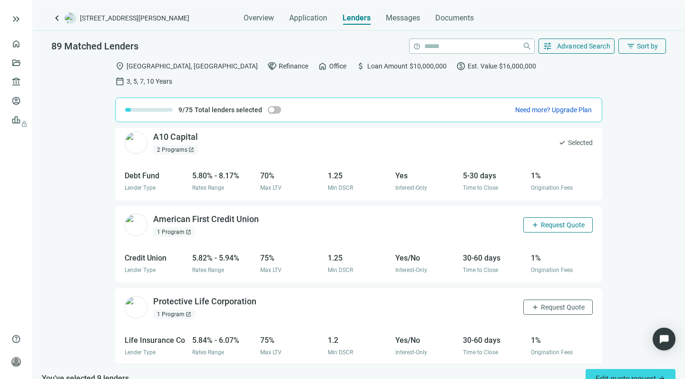
click at [546, 221] on span "Request Quote" at bounding box center [563, 225] width 44 height 8
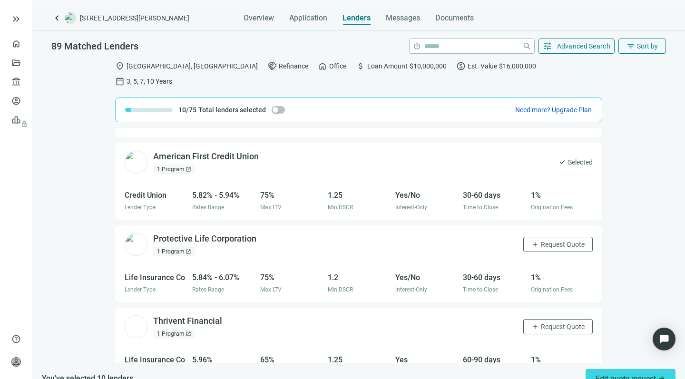
scroll to position [975, 0]
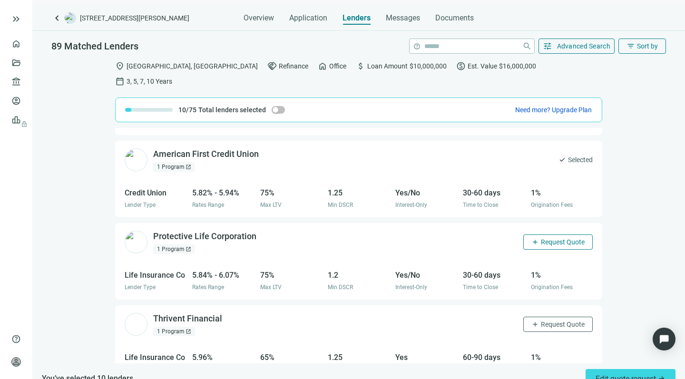
click at [541, 238] on span "Request Quote" at bounding box center [563, 242] width 44 height 8
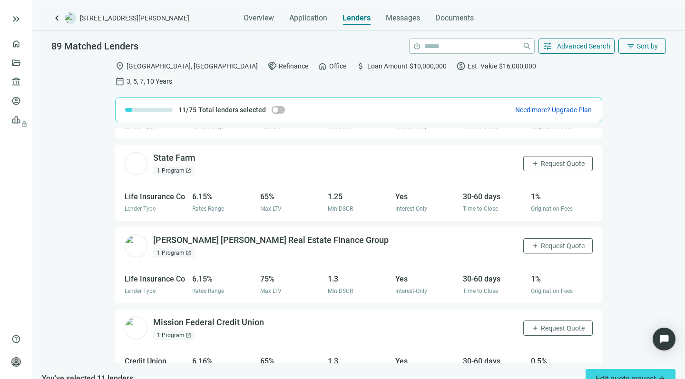
scroll to position [1551, 0]
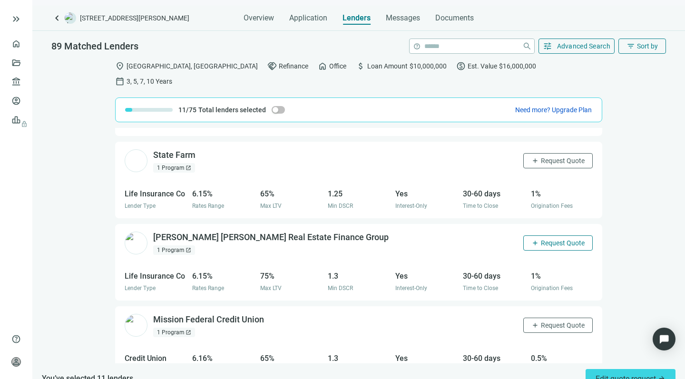
click at [541, 239] on span "Request Quote" at bounding box center [563, 243] width 44 height 8
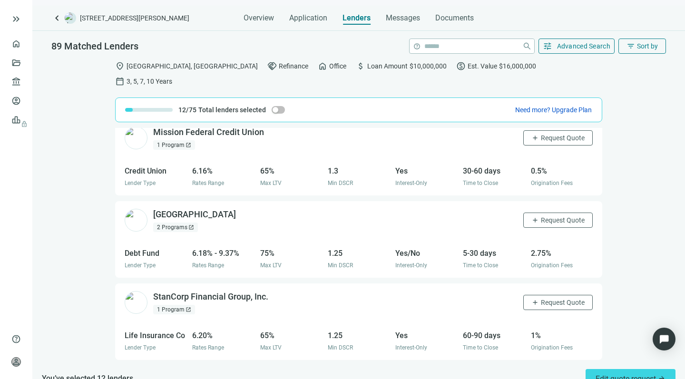
scroll to position [1739, 0]
click at [542, 216] on span "Request Quote" at bounding box center [563, 220] width 44 height 8
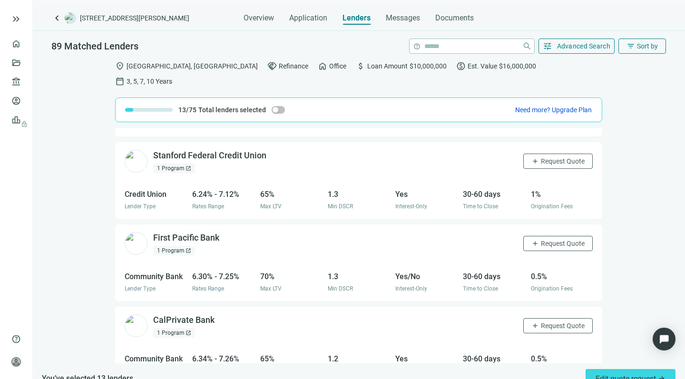
scroll to position [2045, 0]
click at [541, 239] on span "Request Quote" at bounding box center [563, 243] width 44 height 8
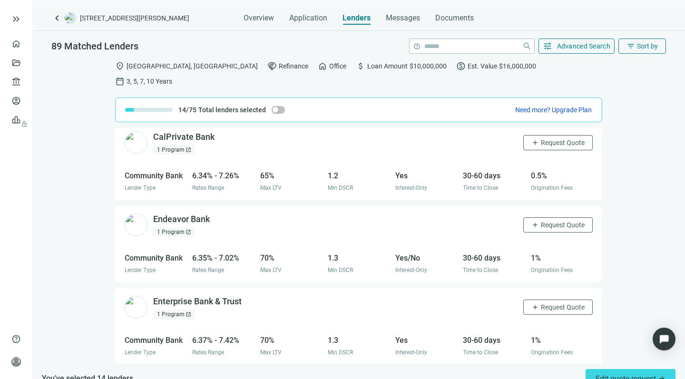
scroll to position [2229, 0]
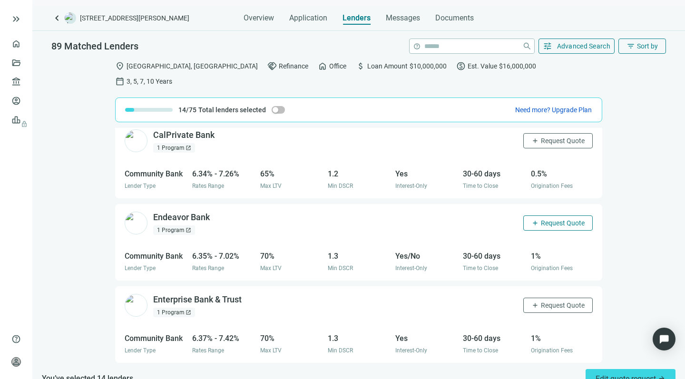
click at [541, 219] on span "Request Quote" at bounding box center [563, 223] width 44 height 8
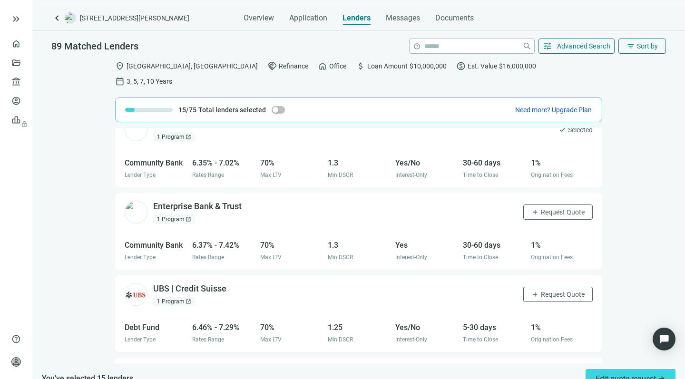
scroll to position [2338, 0]
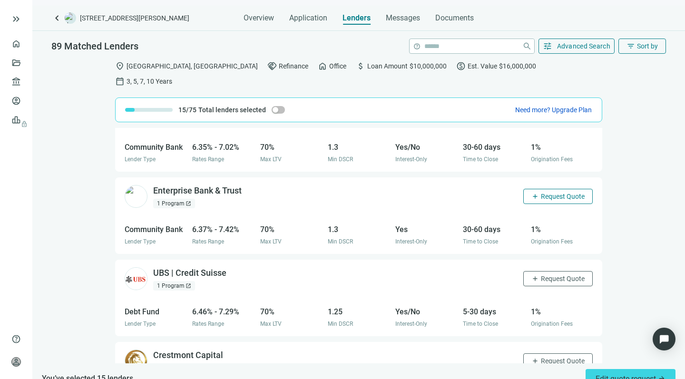
click at [541, 193] on span "Request Quote" at bounding box center [563, 197] width 44 height 8
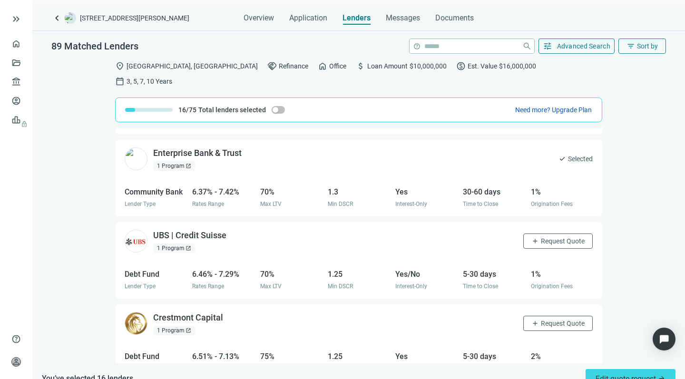
scroll to position [2386, 0]
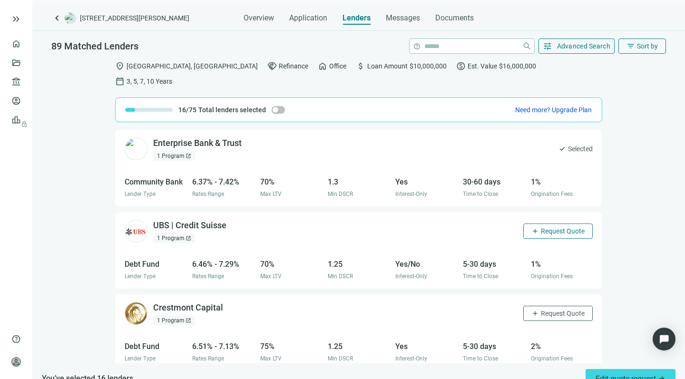
click at [541, 228] on span "Request Quote" at bounding box center [563, 232] width 44 height 8
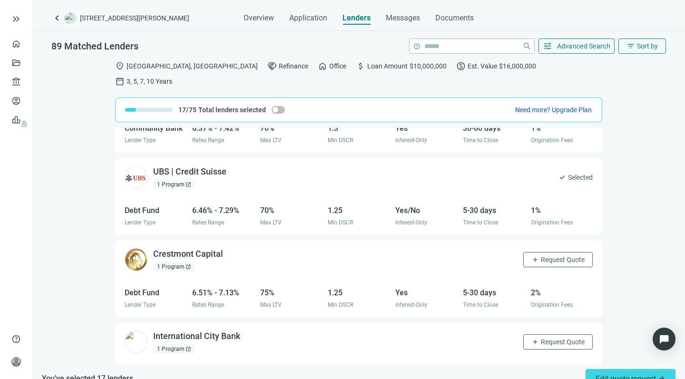
scroll to position [2447, 0]
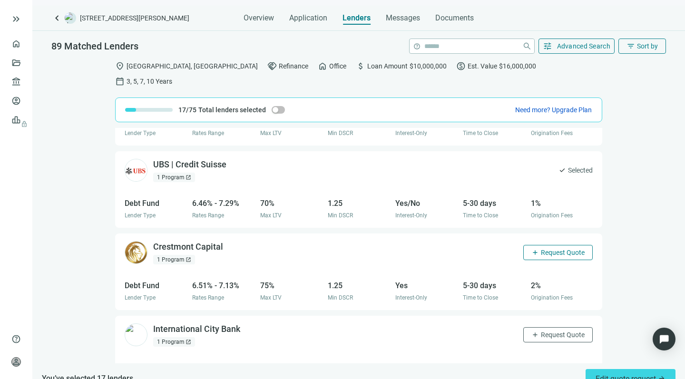
click at [542, 249] on span "Request Quote" at bounding box center [563, 253] width 44 height 8
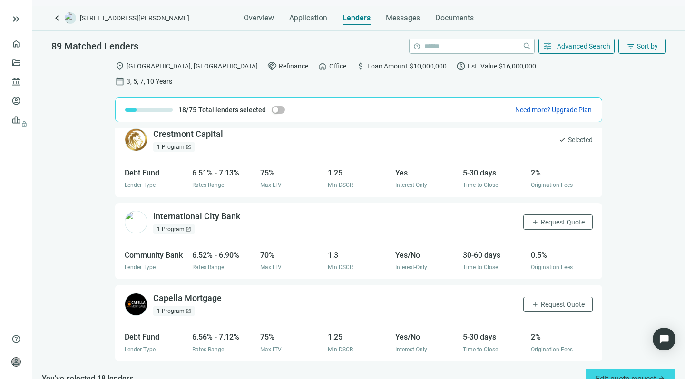
scroll to position [2566, 0]
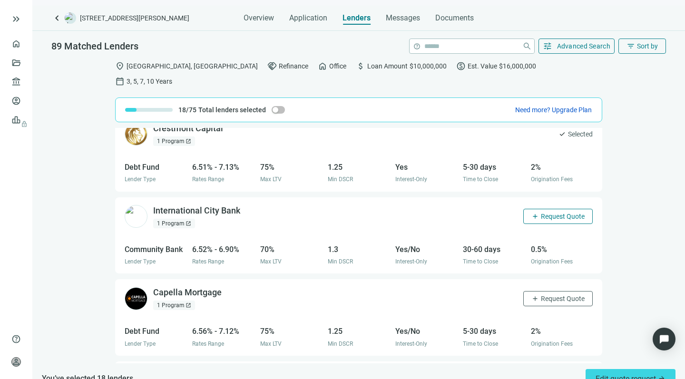
click at [544, 213] on span "Request Quote" at bounding box center [563, 217] width 44 height 8
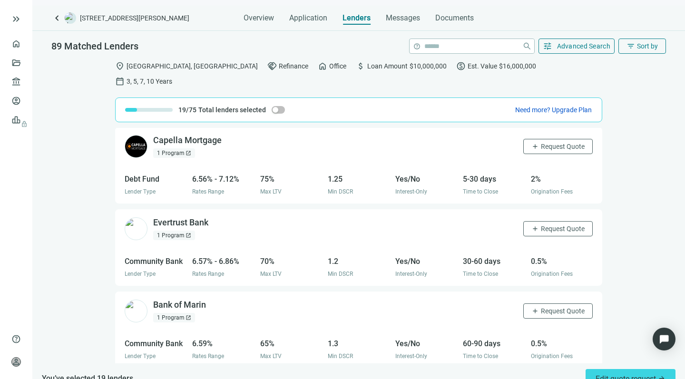
scroll to position [2718, 0]
click at [541, 221] on button "add Request Quote" at bounding box center [558, 228] width 69 height 15
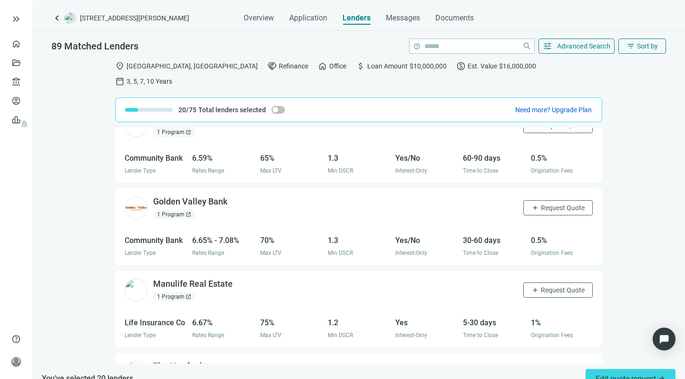
scroll to position [2904, 0]
click at [541, 204] on span "Request Quote" at bounding box center [563, 208] width 44 height 8
click at [541, 286] on span "Request Quote" at bounding box center [563, 290] width 44 height 8
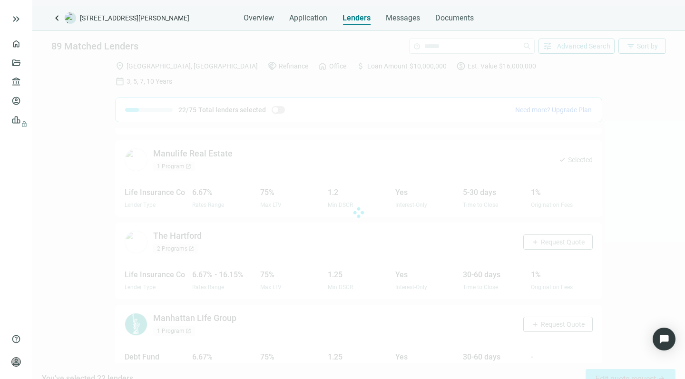
scroll to position [3033, 0]
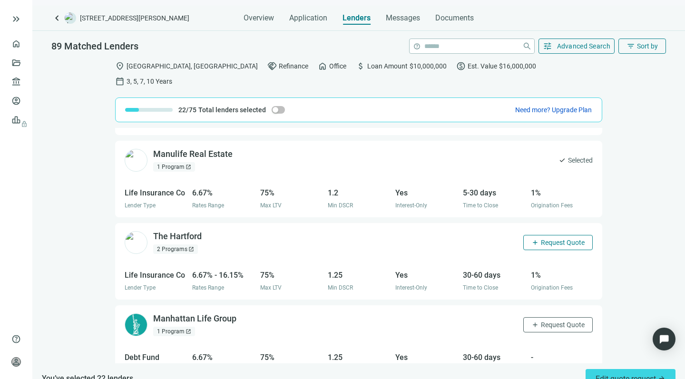
click at [532, 239] on span "add" at bounding box center [536, 243] width 8 height 8
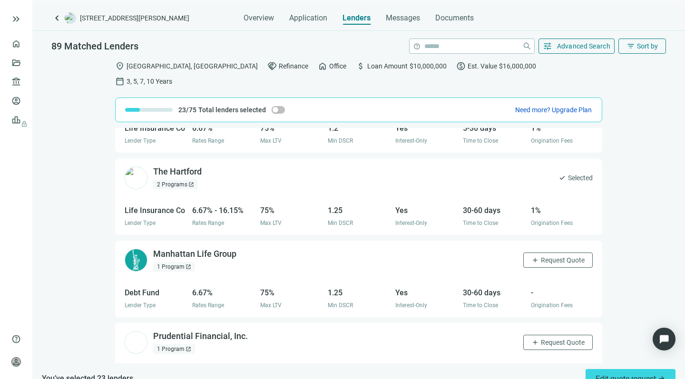
scroll to position [3108, 0]
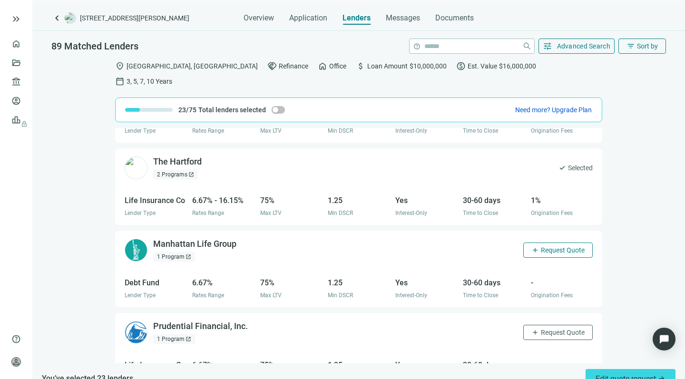
click at [544, 247] on span "Request Quote" at bounding box center [563, 251] width 44 height 8
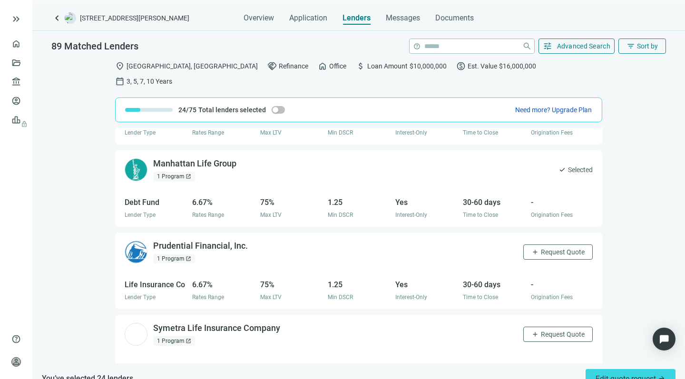
scroll to position [3191, 0]
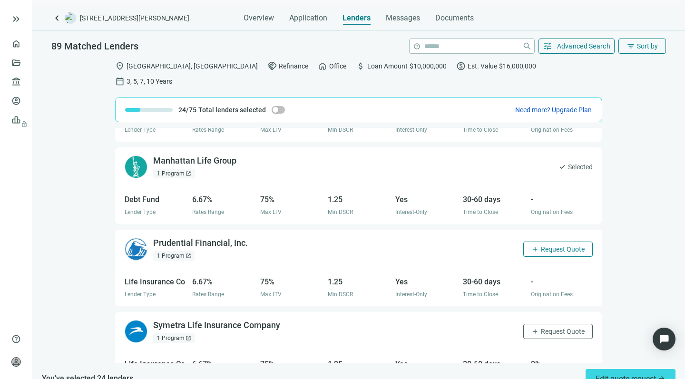
click at [541, 246] on span "Request Quote" at bounding box center [563, 250] width 44 height 8
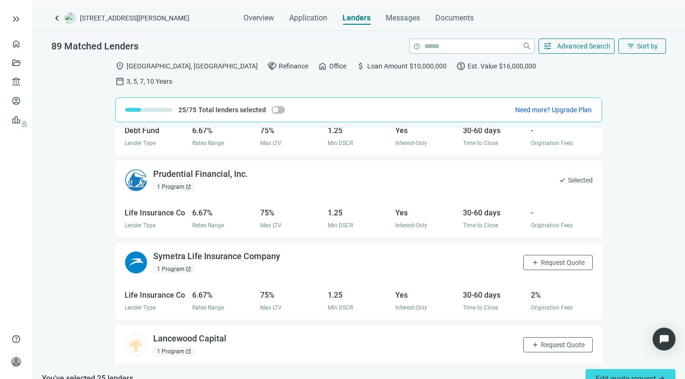
scroll to position [3266, 0]
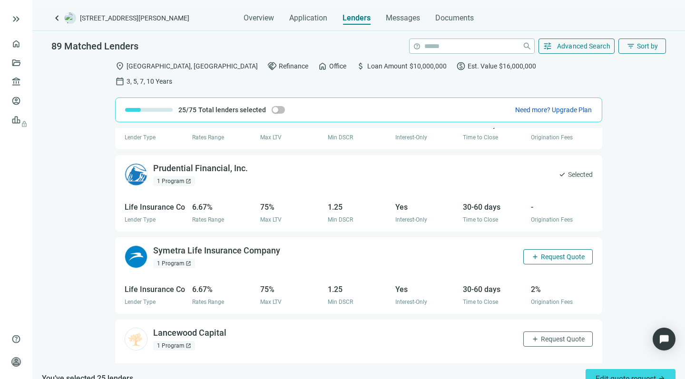
click at [541, 253] on span "Request Quote" at bounding box center [563, 257] width 44 height 8
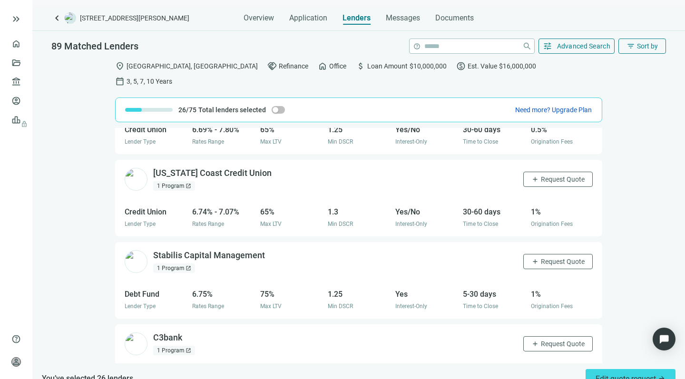
scroll to position [3600, 0]
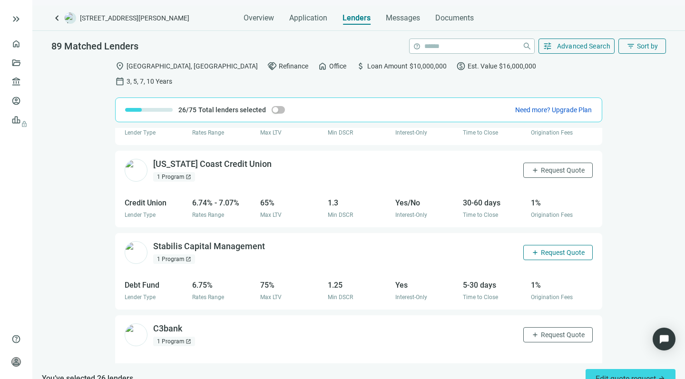
click at [545, 249] on span "Request Quote" at bounding box center [563, 253] width 44 height 8
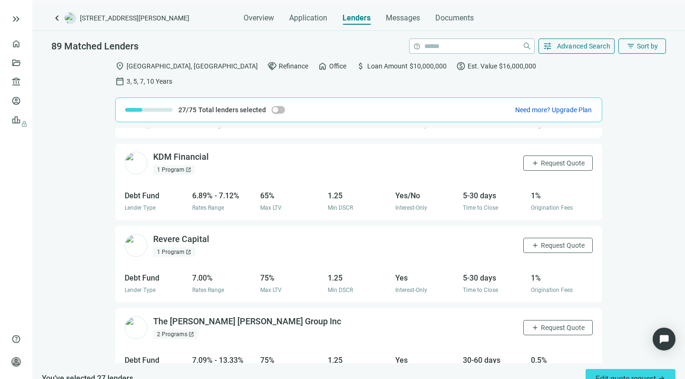
scroll to position [4104, 0]
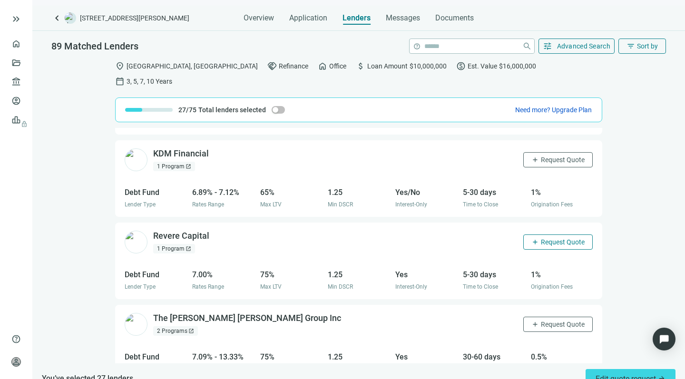
click at [541, 238] on span "Request Quote" at bounding box center [563, 242] width 44 height 8
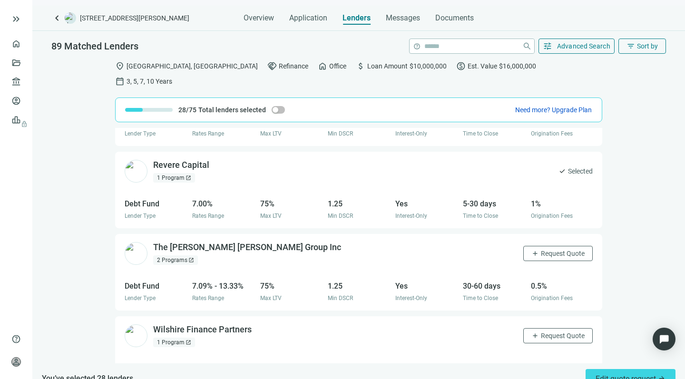
scroll to position [4179, 0]
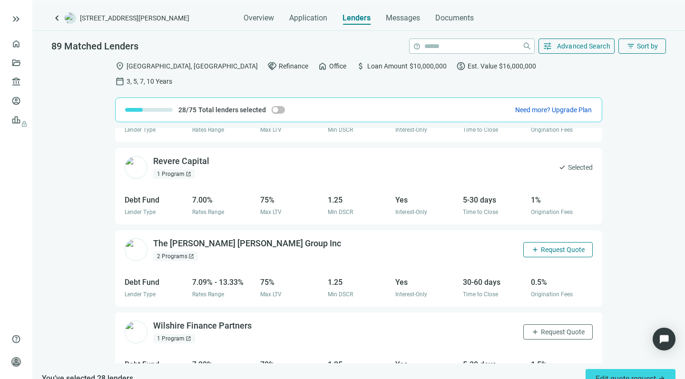
click at [546, 246] on span "Request Quote" at bounding box center [563, 250] width 44 height 8
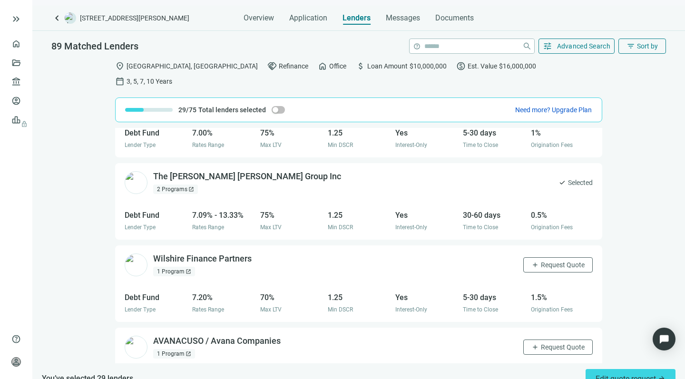
scroll to position [4256, 0]
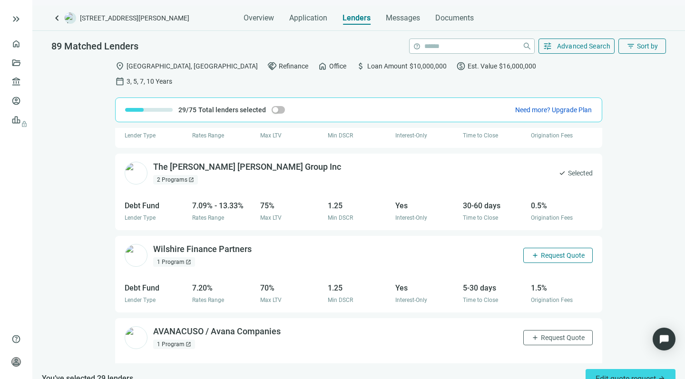
click at [541, 252] on span "Request Quote" at bounding box center [563, 256] width 44 height 8
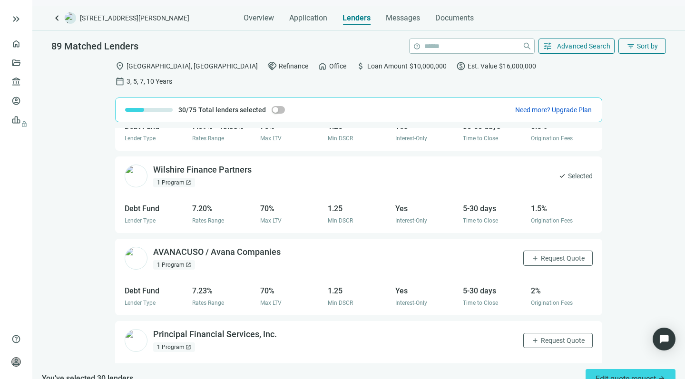
scroll to position [4338, 0]
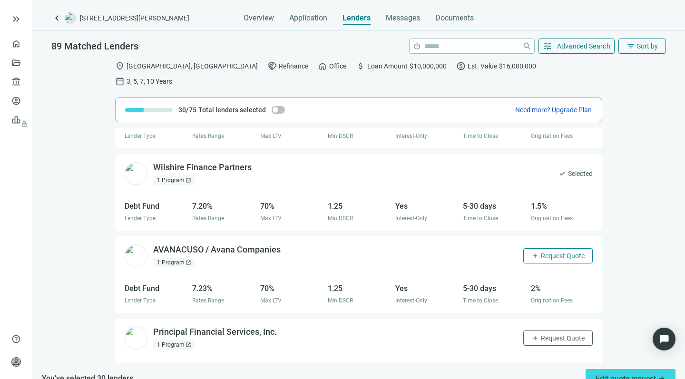
click at [541, 252] on span "Request Quote" at bounding box center [563, 256] width 44 height 8
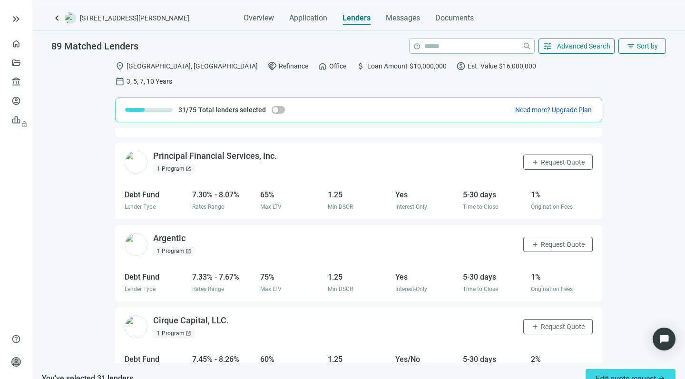
scroll to position [4515, 0]
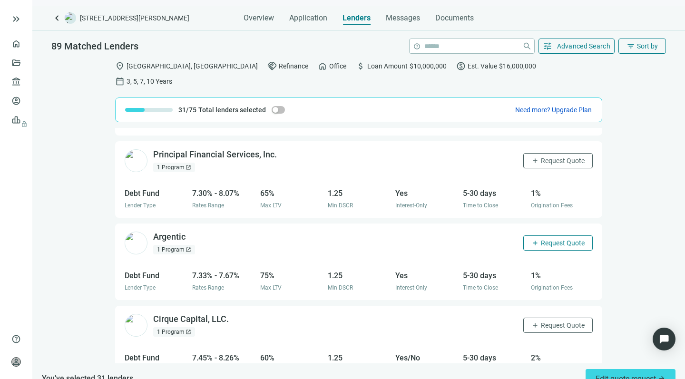
click at [541, 239] on span "Request Quote" at bounding box center [563, 243] width 44 height 8
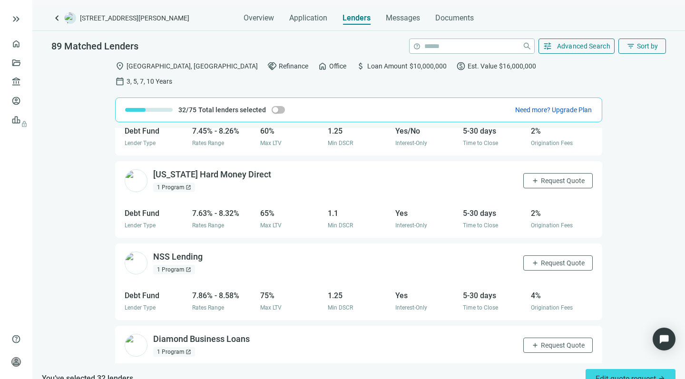
scroll to position [4742, 0]
click at [548, 260] on span "Request Quote" at bounding box center [563, 264] width 44 height 8
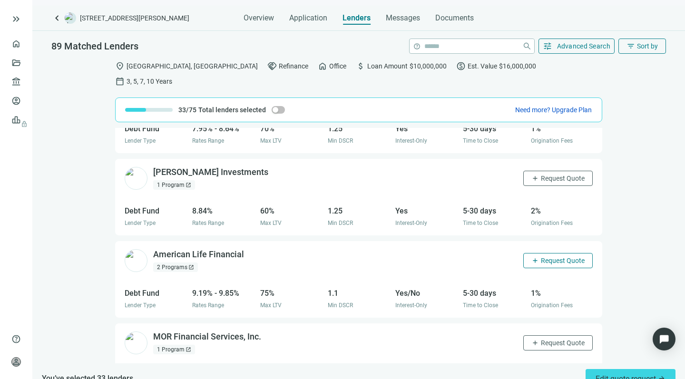
click at [541, 257] on span "Request Quote" at bounding box center [563, 261] width 44 height 8
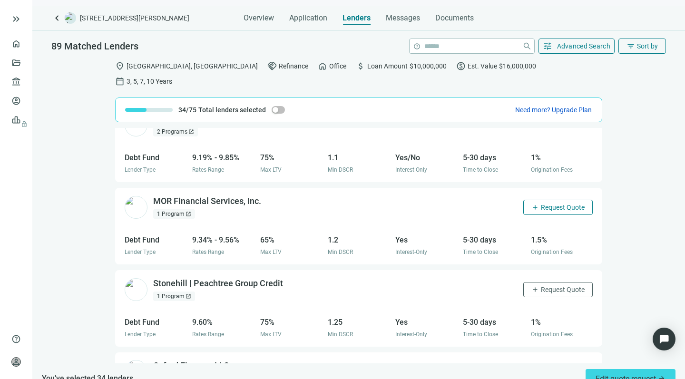
scroll to position [5128, 0]
click at [541, 203] on span "Request Quote" at bounding box center [563, 207] width 44 height 8
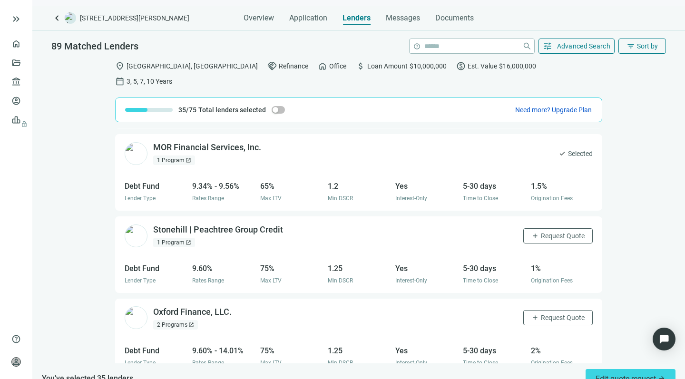
scroll to position [5181, 0]
click at [538, 228] on button "add Request Quote" at bounding box center [558, 235] width 69 height 15
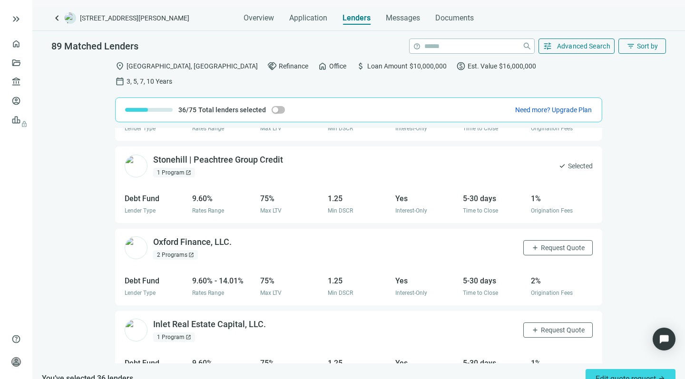
scroll to position [5254, 0]
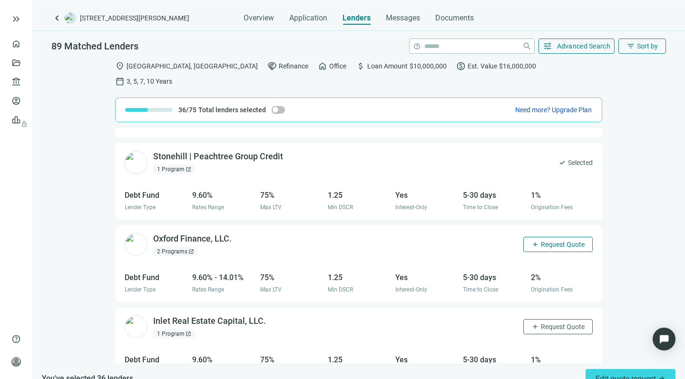
click at [544, 241] on span "Request Quote" at bounding box center [563, 245] width 44 height 8
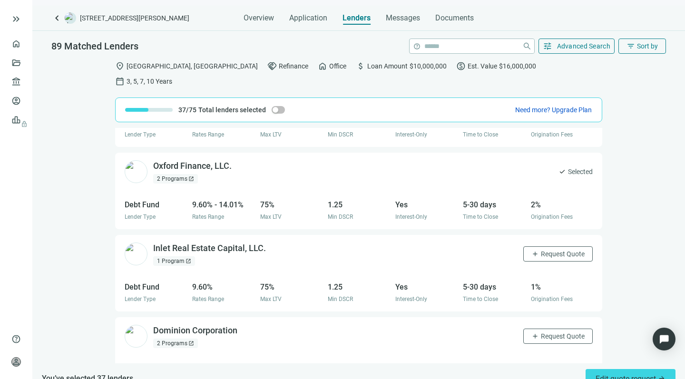
scroll to position [5330, 0]
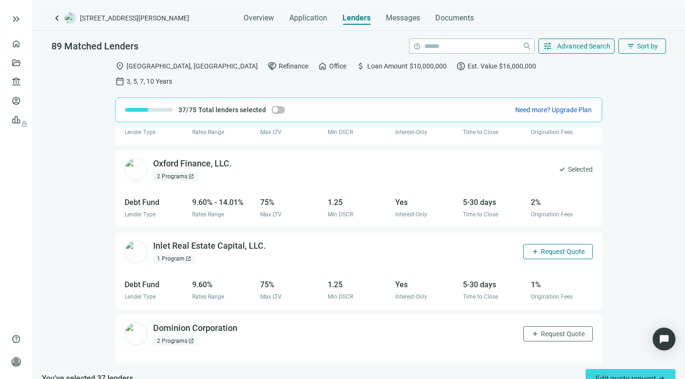
click at [541, 248] on span "Request Quote" at bounding box center [563, 252] width 44 height 8
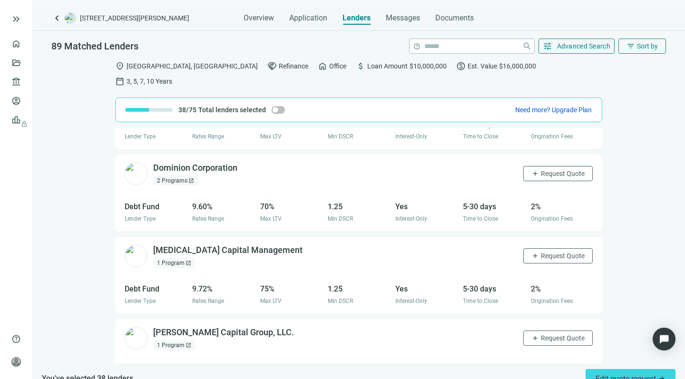
scroll to position [5491, 0]
click at [541, 251] on span "Request Quote" at bounding box center [563, 255] width 44 height 8
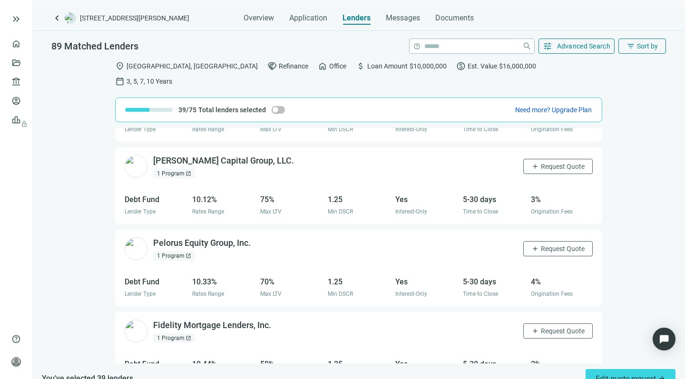
scroll to position [5662, 0]
click at [542, 245] on span "Request Quote" at bounding box center [563, 249] width 44 height 8
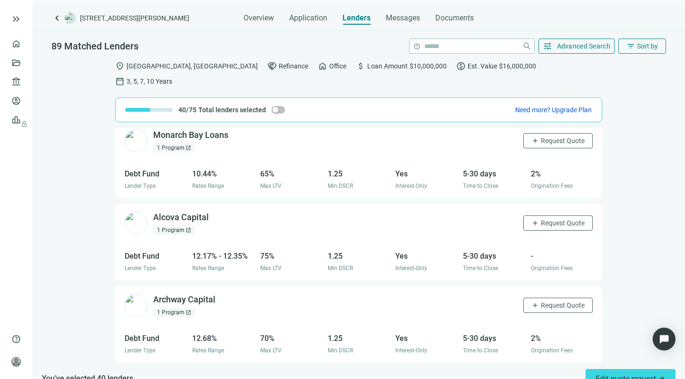
scroll to position [5936, 0]
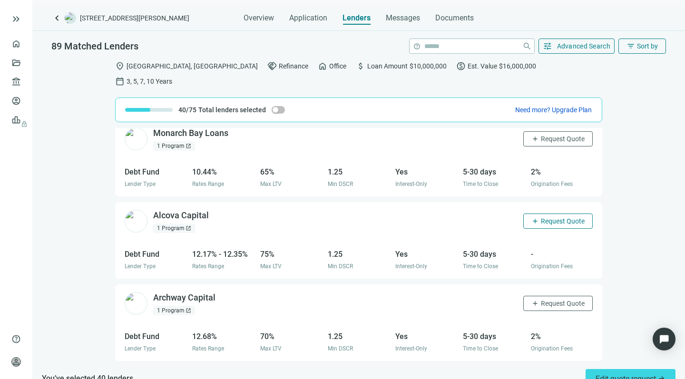
click at [541, 218] on span "Request Quote" at bounding box center [563, 222] width 44 height 8
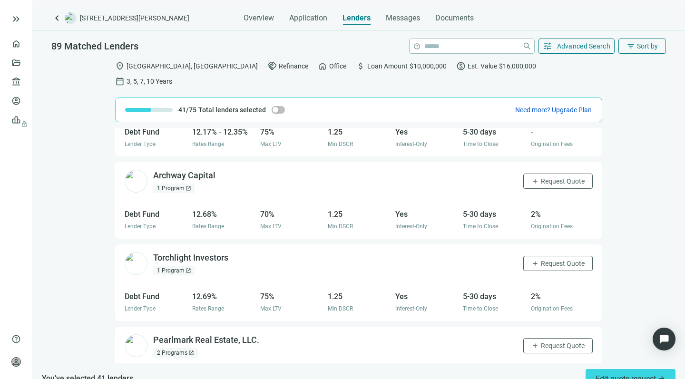
scroll to position [6066, 0]
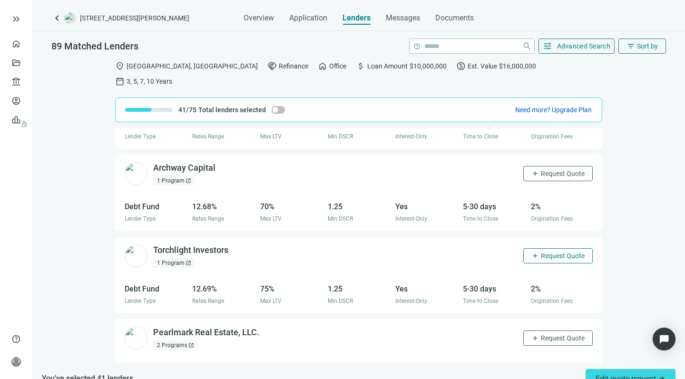
click at [538, 248] on button "add Request Quote" at bounding box center [558, 255] width 69 height 15
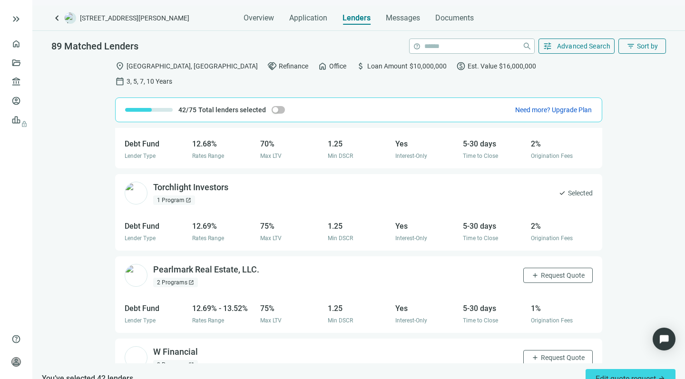
scroll to position [6144, 0]
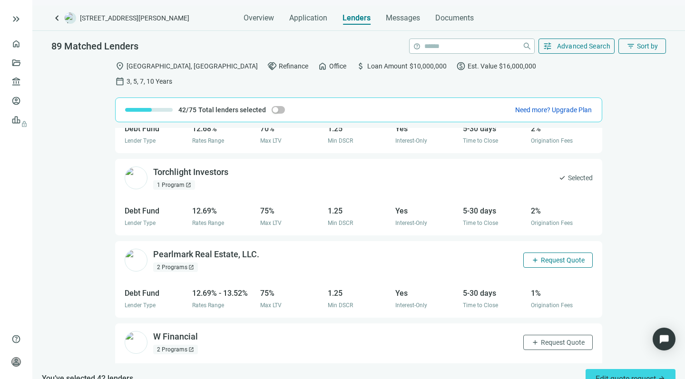
click at [541, 257] on span "Request Quote" at bounding box center [563, 261] width 44 height 8
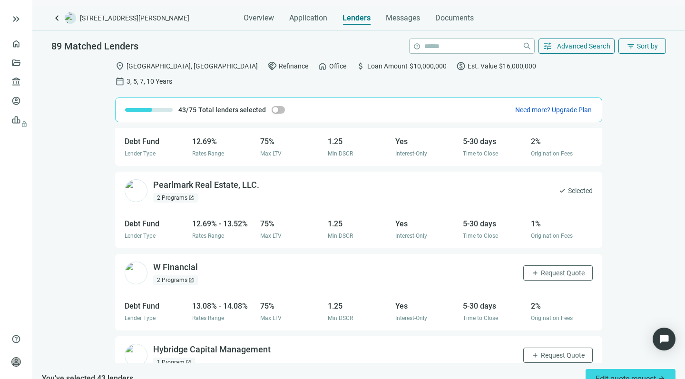
scroll to position [6221, 0]
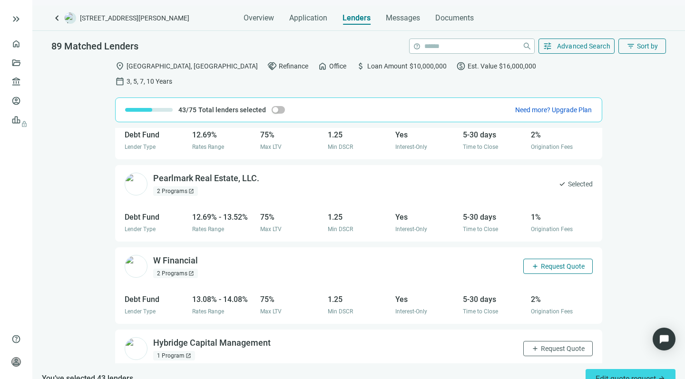
click at [555, 263] on span "Request Quote" at bounding box center [563, 267] width 44 height 8
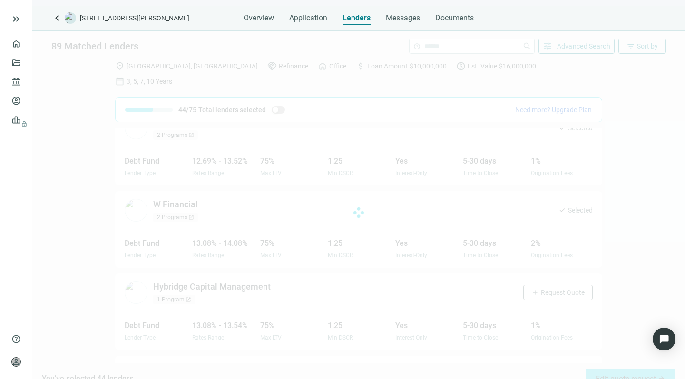
scroll to position [6297, 0]
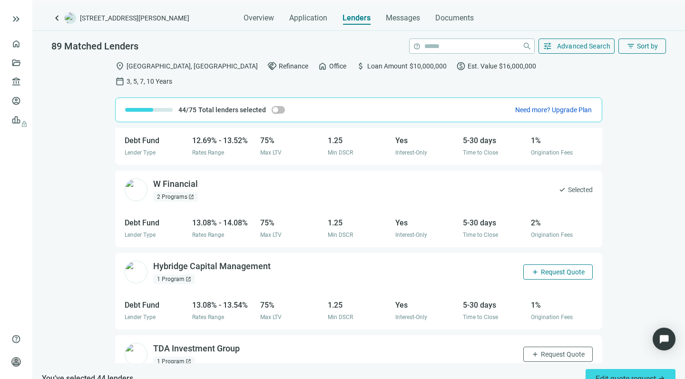
click at [541, 268] on span "Request Quote" at bounding box center [563, 272] width 44 height 8
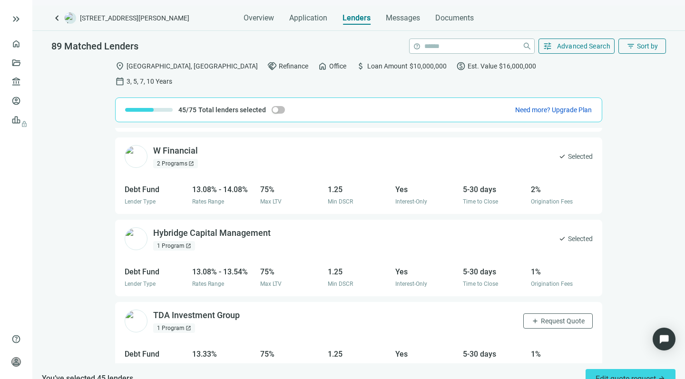
scroll to position [6385, 0]
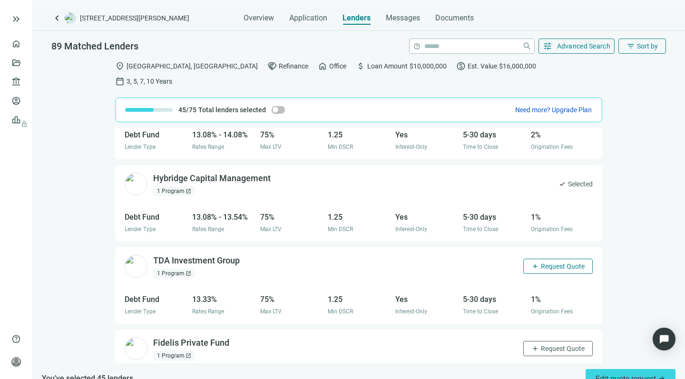
click at [541, 263] on span "Request Quote" at bounding box center [563, 267] width 44 height 8
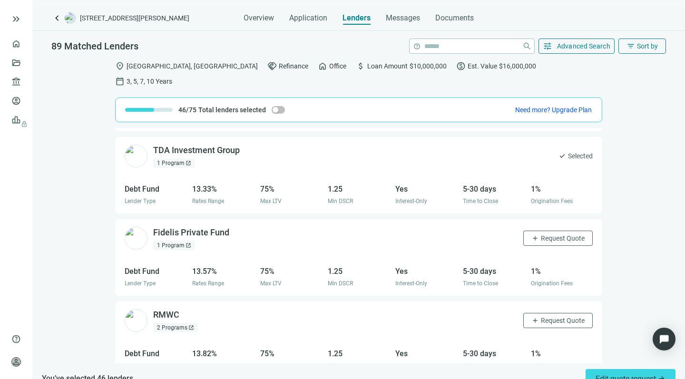
scroll to position [6507, 0]
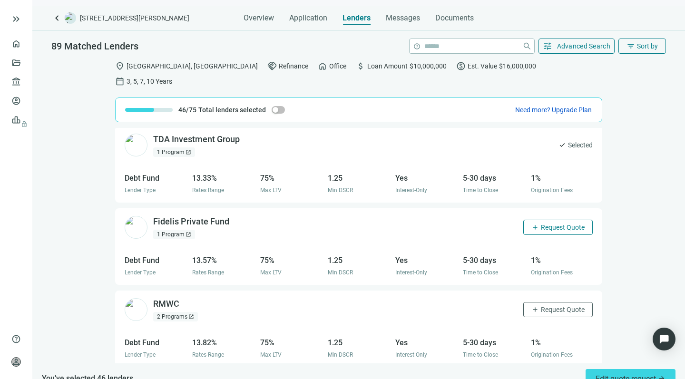
click at [541, 224] on span "Request Quote" at bounding box center [563, 228] width 44 height 8
click at [544, 306] on span "Request Quote" at bounding box center [563, 310] width 44 height 8
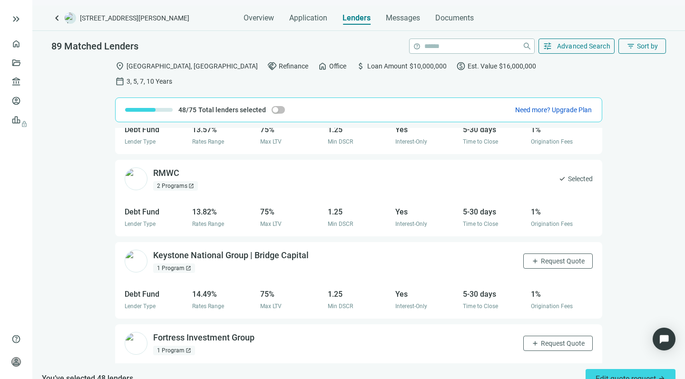
scroll to position [6642, 0]
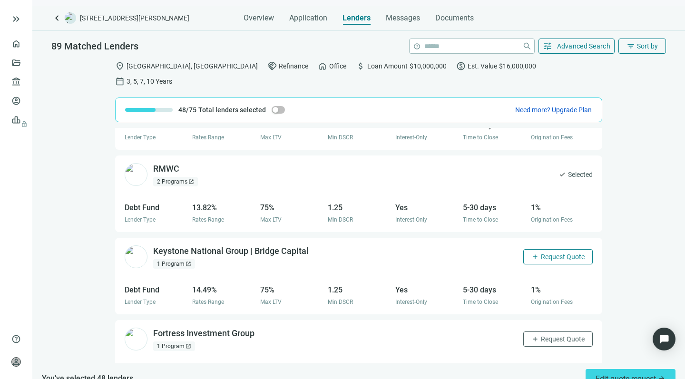
click at [543, 253] on span "Request Quote" at bounding box center [563, 257] width 44 height 8
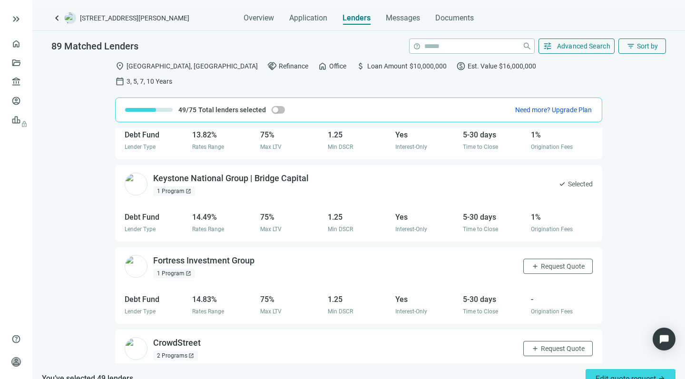
scroll to position [6715, 0]
click at [541, 262] on span "Request Quote" at bounding box center [563, 266] width 44 height 8
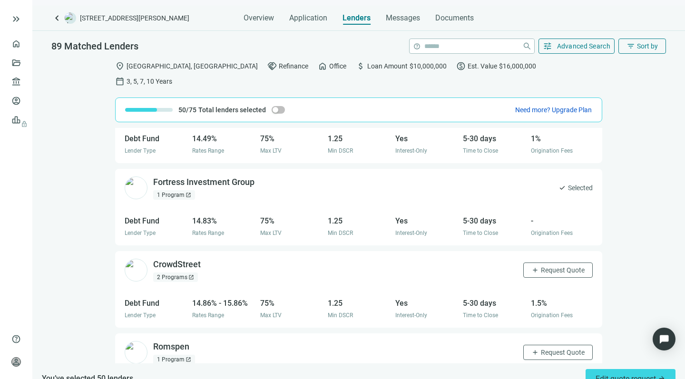
scroll to position [6794, 0]
click at [541, 266] on span "Request Quote" at bounding box center [563, 270] width 44 height 8
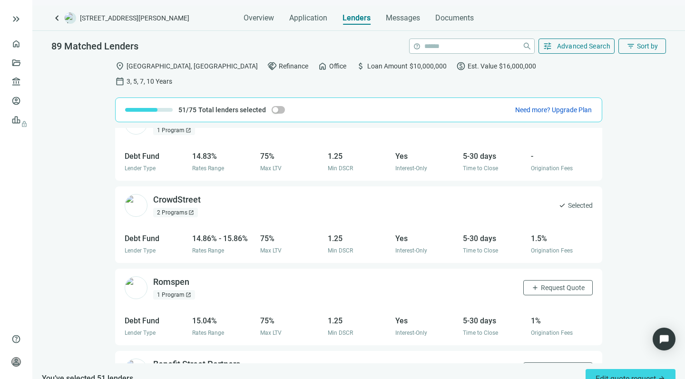
scroll to position [6878, 0]
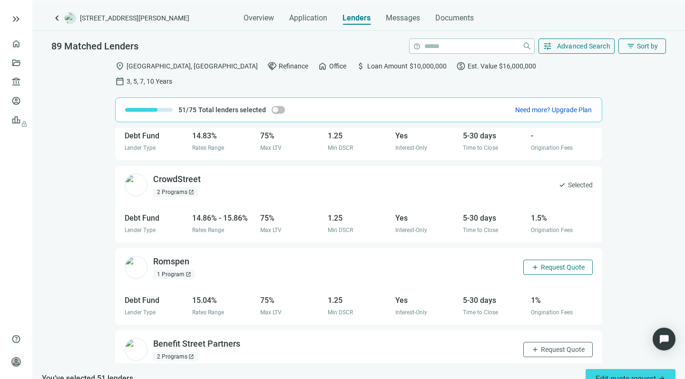
click at [541, 264] on span "Request Quote" at bounding box center [563, 268] width 44 height 8
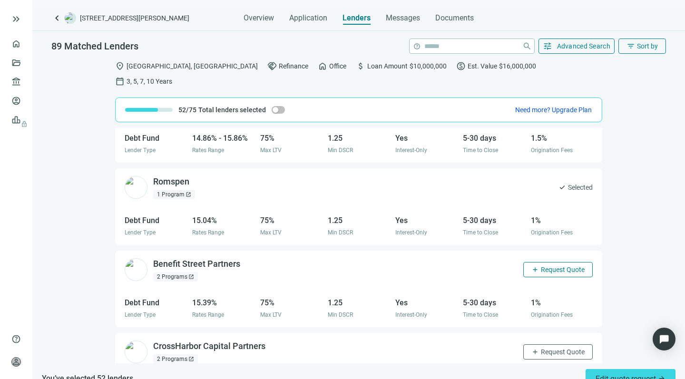
click at [541, 266] on span "Request Quote" at bounding box center [563, 270] width 44 height 8
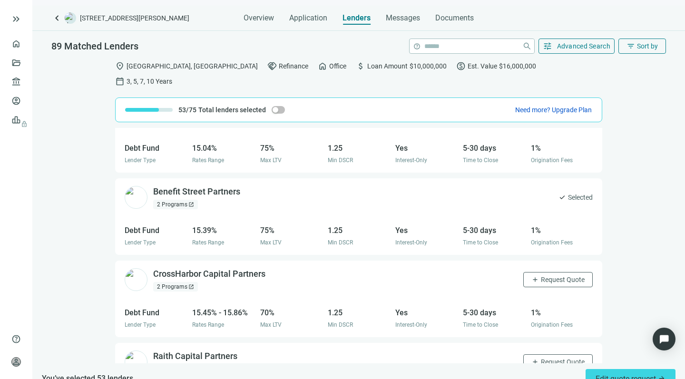
scroll to position [7035, 0]
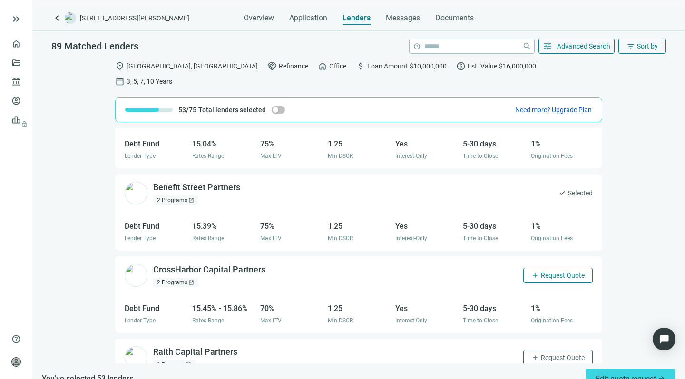
click at [541, 272] on span "Request Quote" at bounding box center [563, 276] width 44 height 8
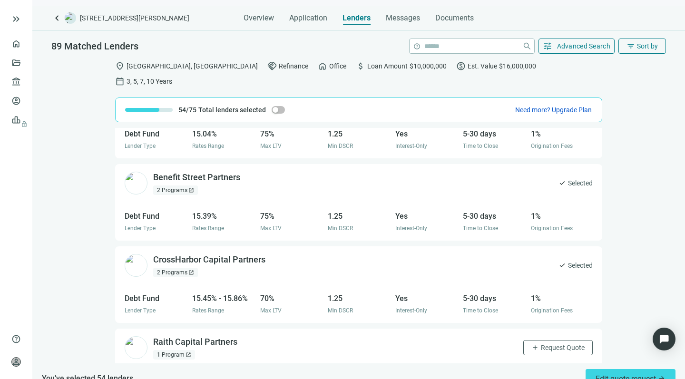
scroll to position [0, 0]
click at [543, 344] on span "Request Quote" at bounding box center [563, 348] width 44 height 8
click at [599, 375] on span "Edit quote request arrow_forward" at bounding box center [631, 379] width 70 height 9
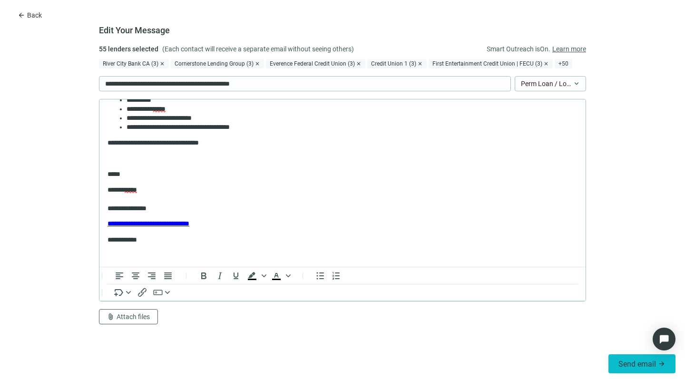
click at [624, 365] on span "Send email" at bounding box center [638, 364] width 38 height 9
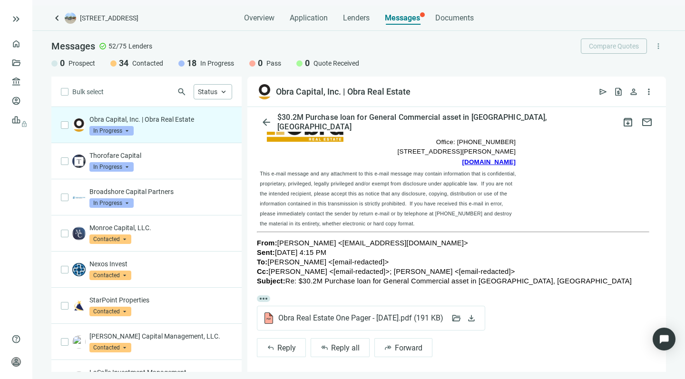
scroll to position [238, 0]
click at [319, 314] on span "Obra Real Estate One Pager - Aug25.pdf ( 191 KB )" at bounding box center [360, 319] width 165 height 10
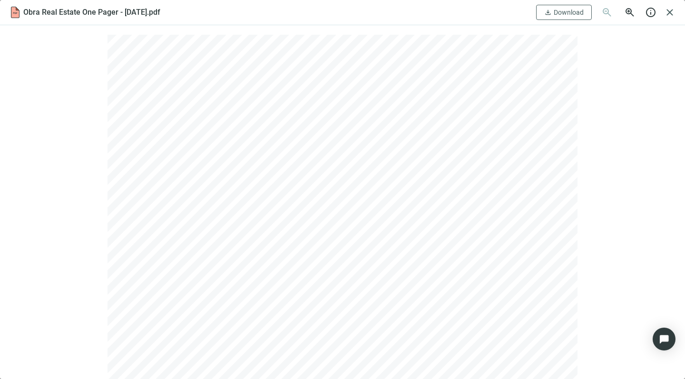
scroll to position [0, 0]
